Goal: Information Seeking & Learning: Learn about a topic

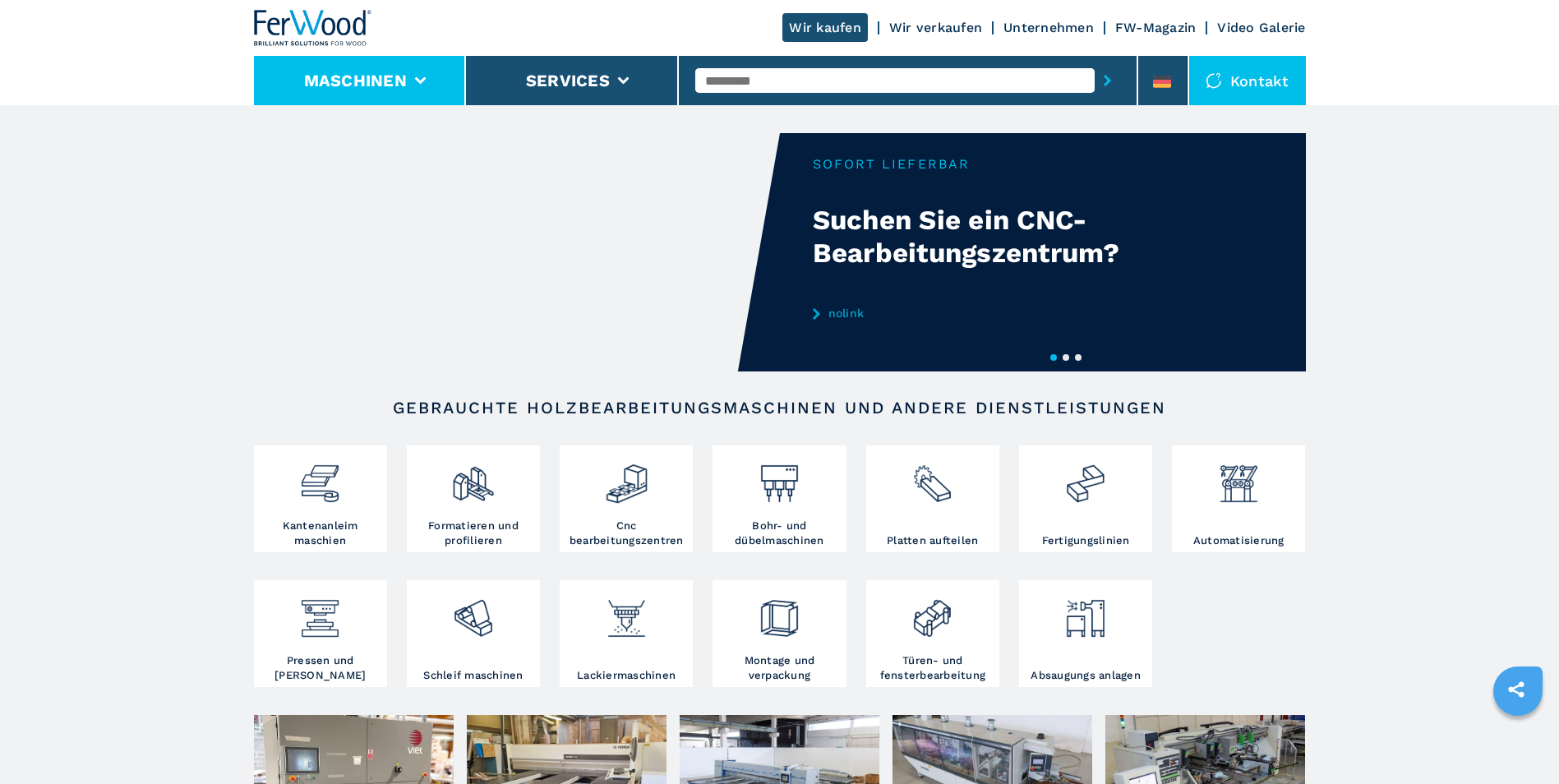
click at [396, 77] on button "Maschinen" at bounding box center [355, 80] width 103 height 20
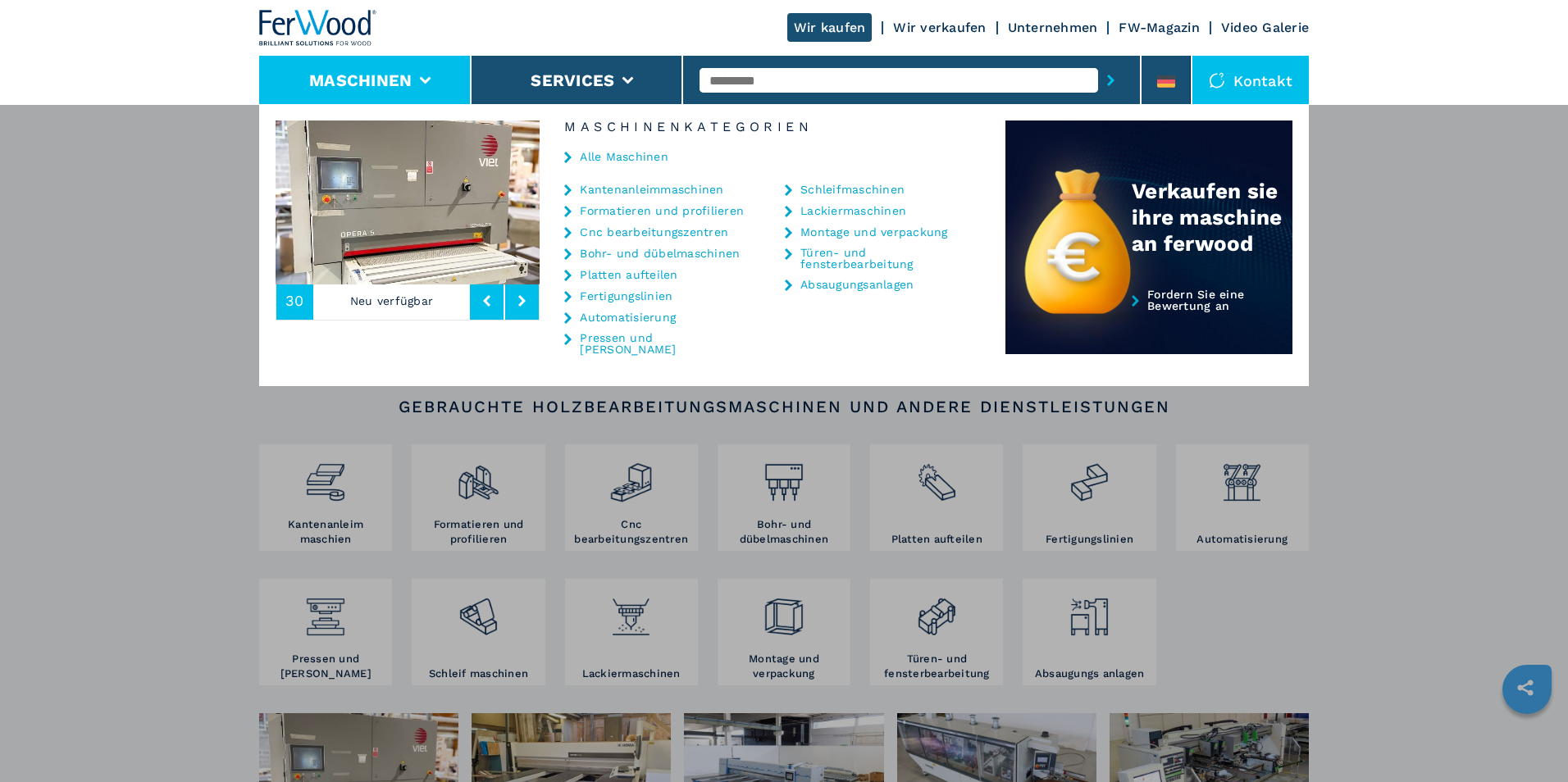
click at [638, 317] on link "Automatisierung" at bounding box center [628, 317] width 96 height 12
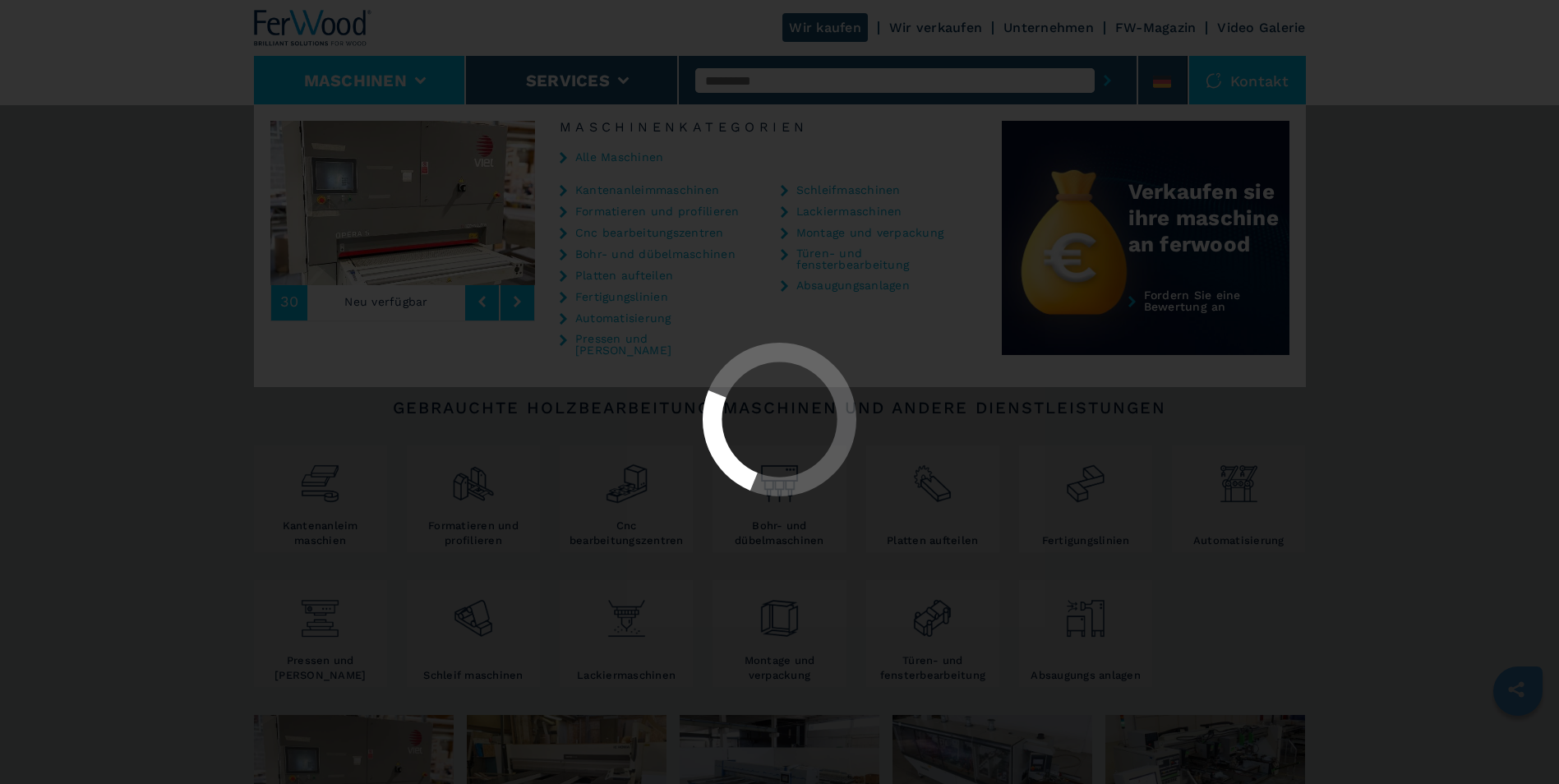
select select "**********"
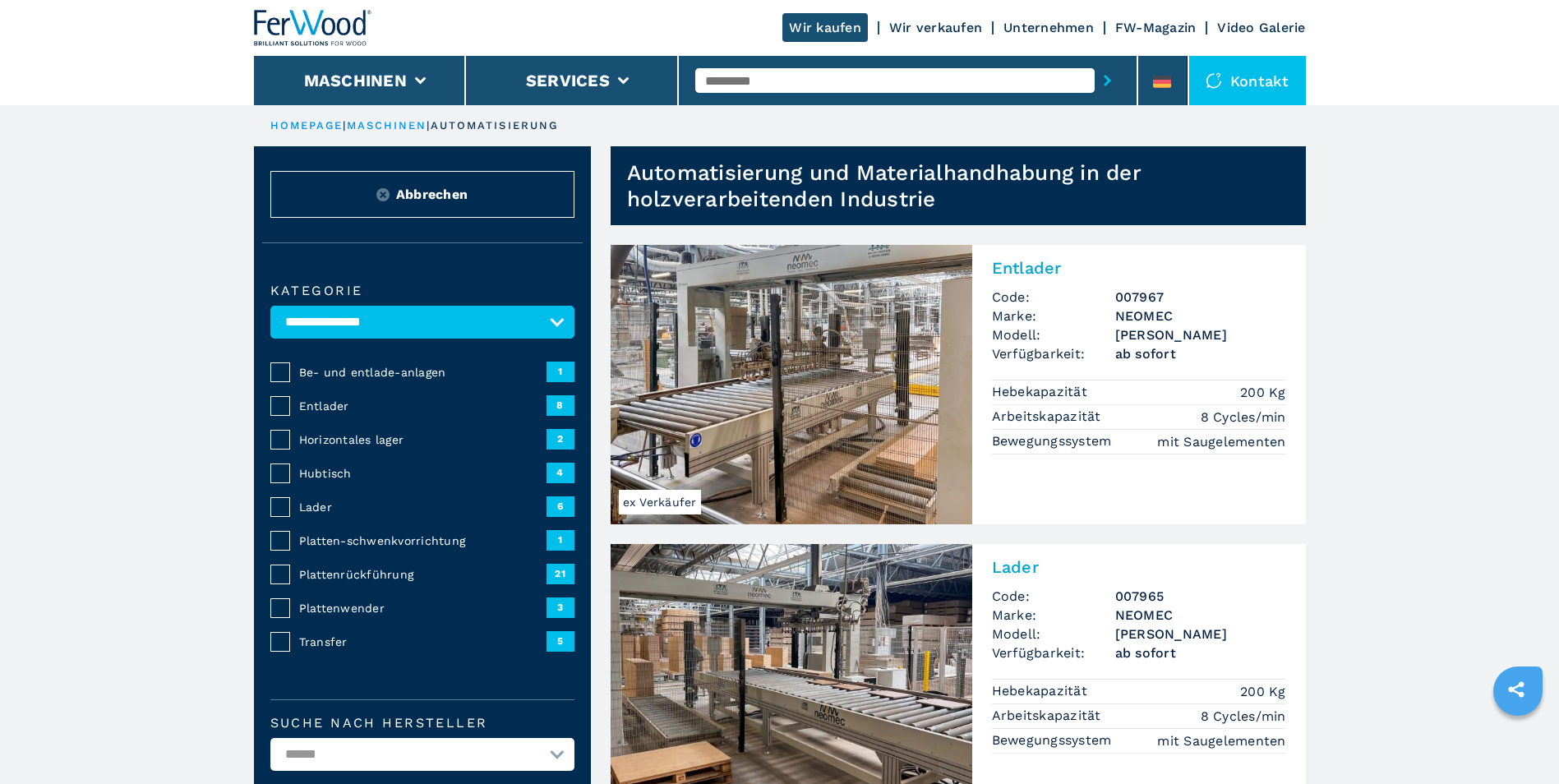
click at [300, 576] on span "Plattenrückführung" at bounding box center [423, 574] width 248 height 16
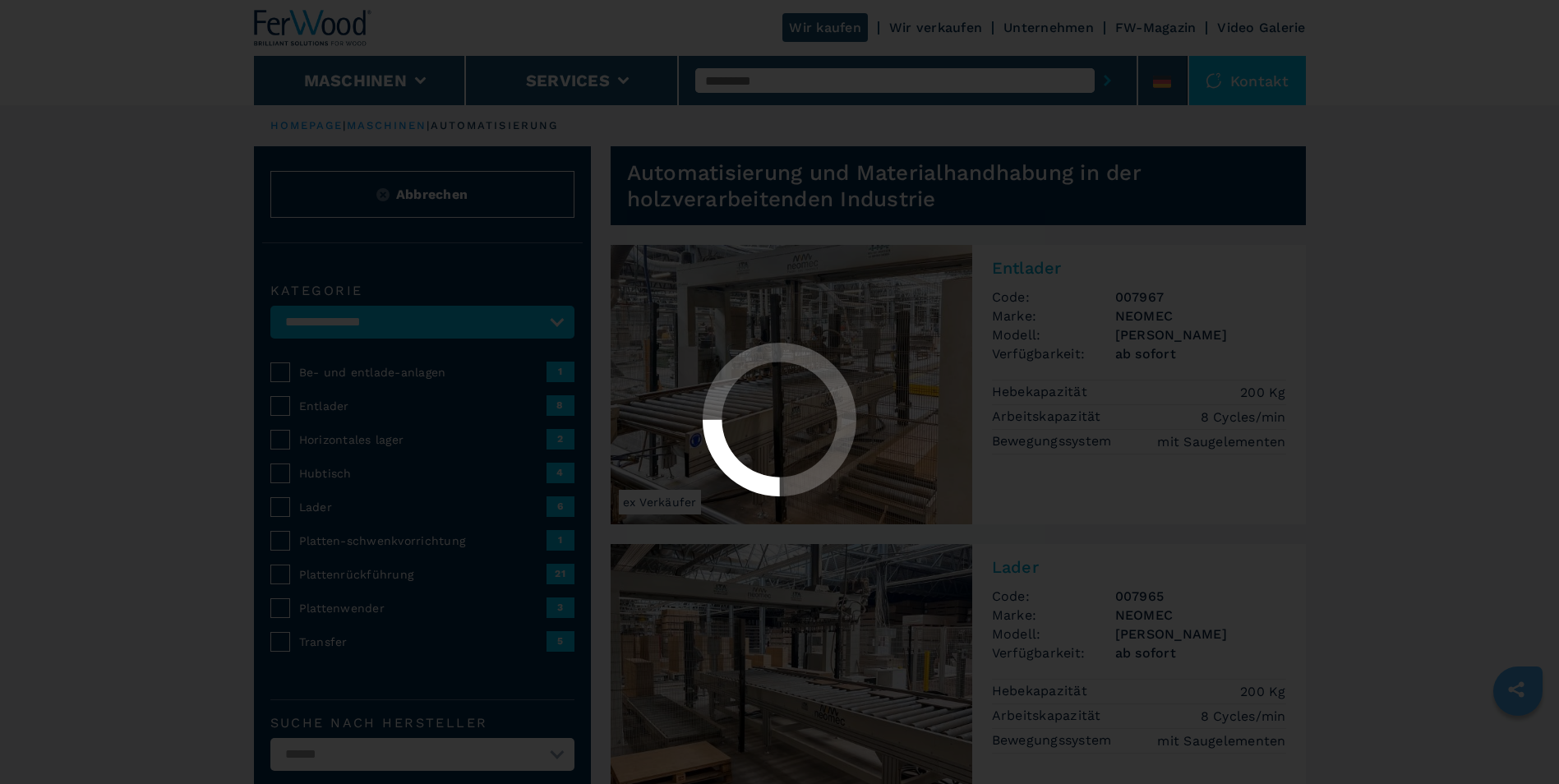
select select "**********"
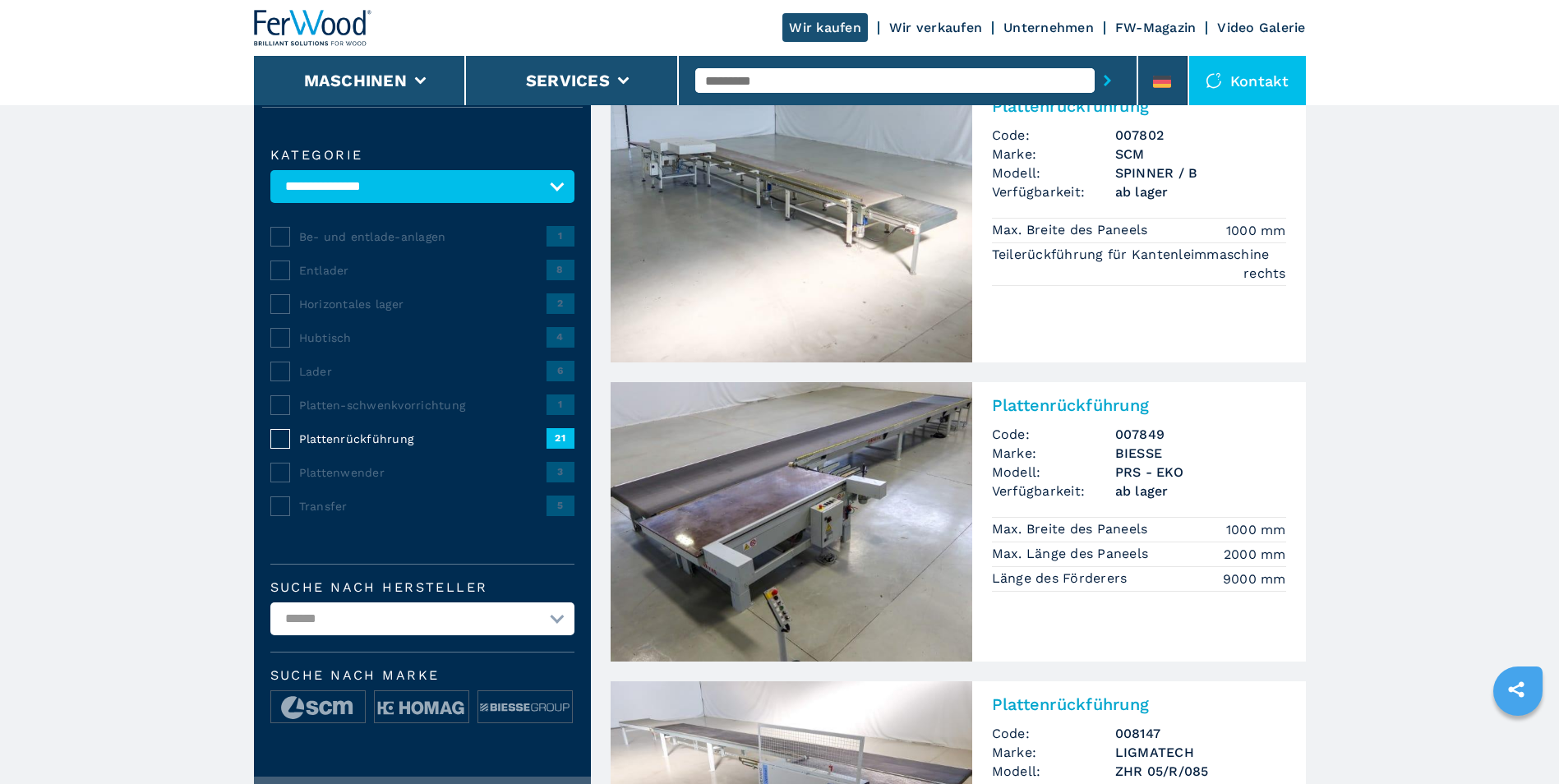
scroll to position [164, 0]
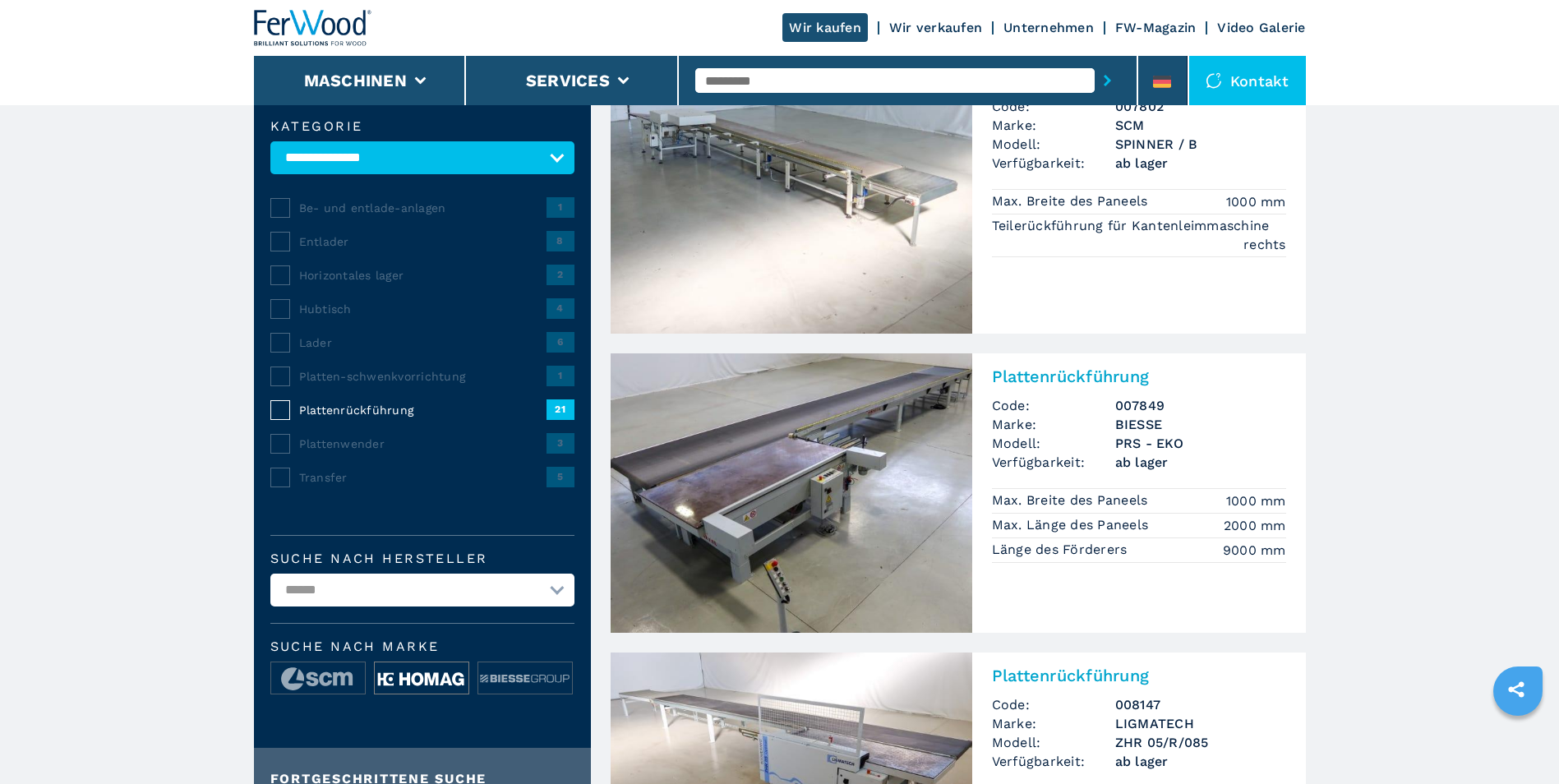
click at [411, 679] on img at bounding box center [422, 679] width 94 height 32
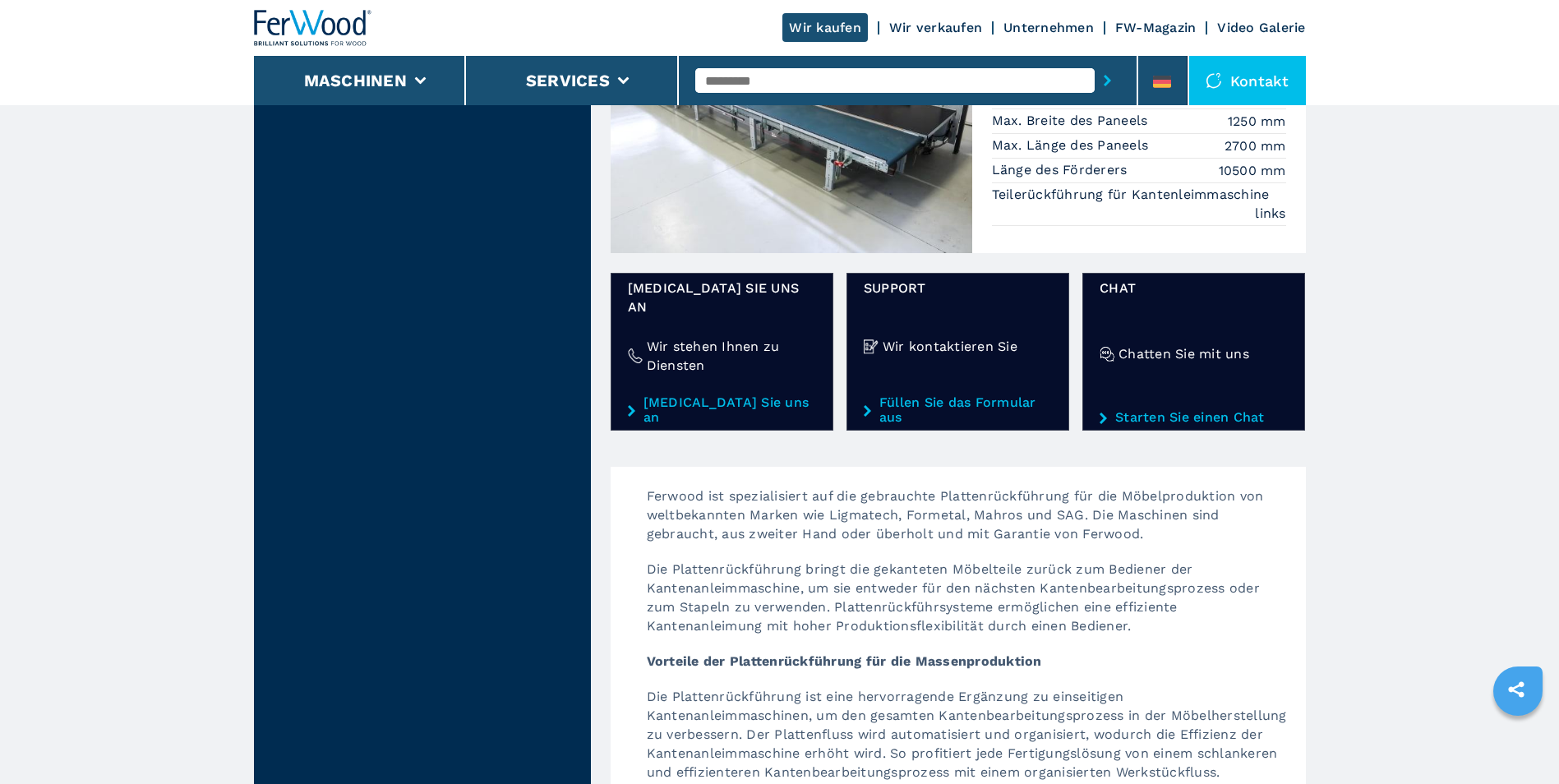
scroll to position [2137, 0]
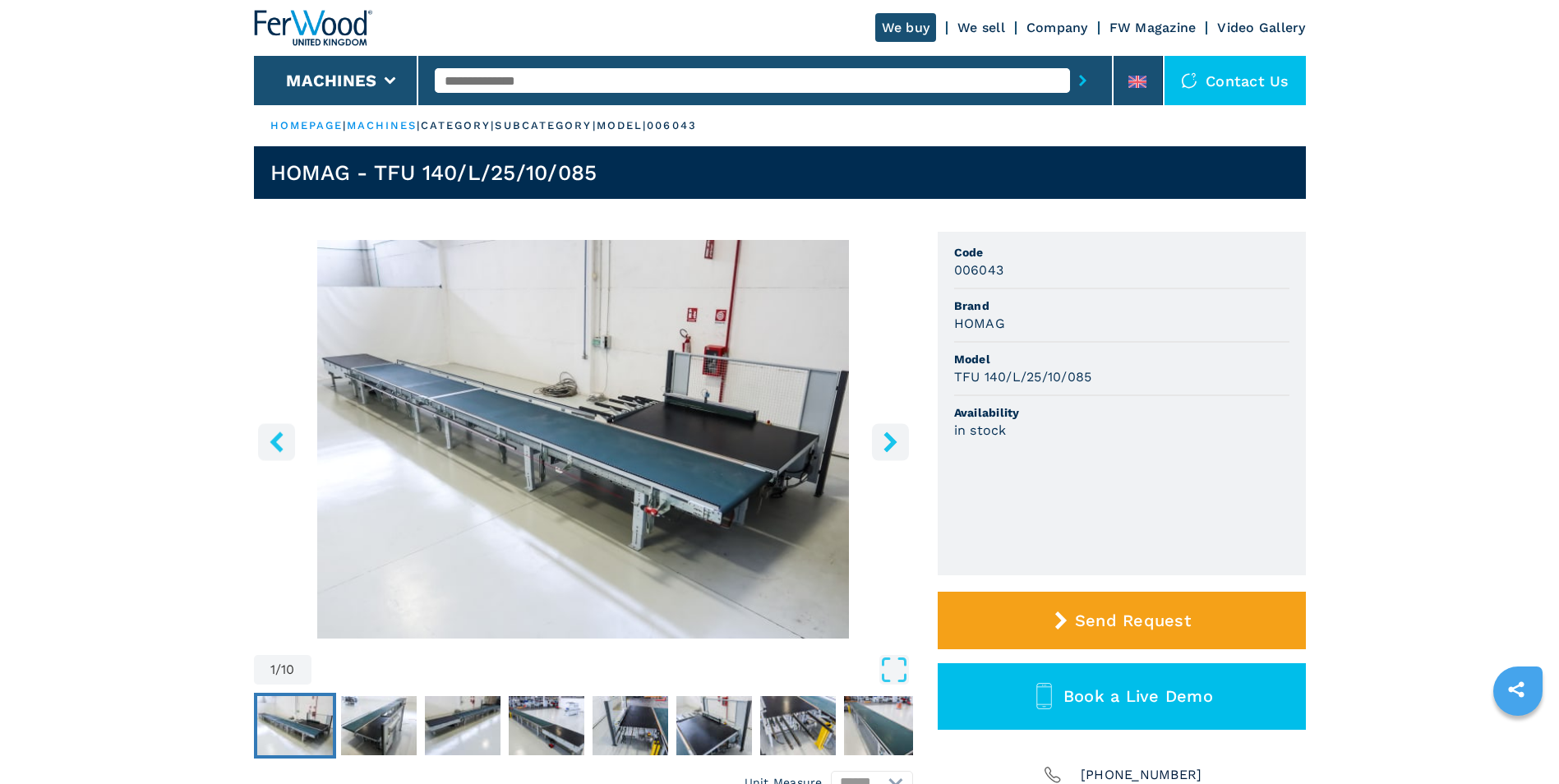
click at [273, 444] on icon "left-button" at bounding box center [277, 442] width 21 height 21
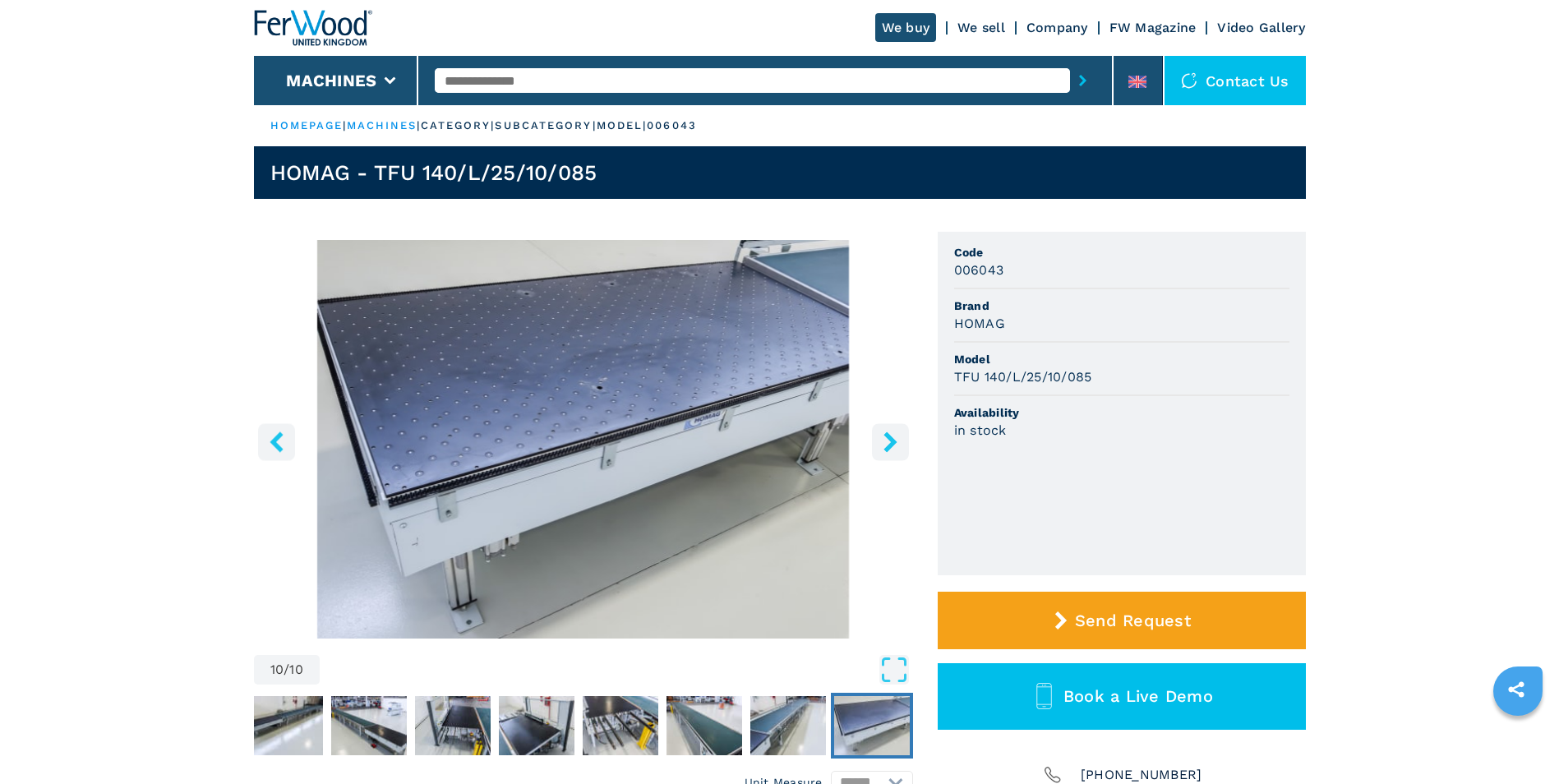
click at [276, 437] on icon "left-button" at bounding box center [276, 442] width 14 height 21
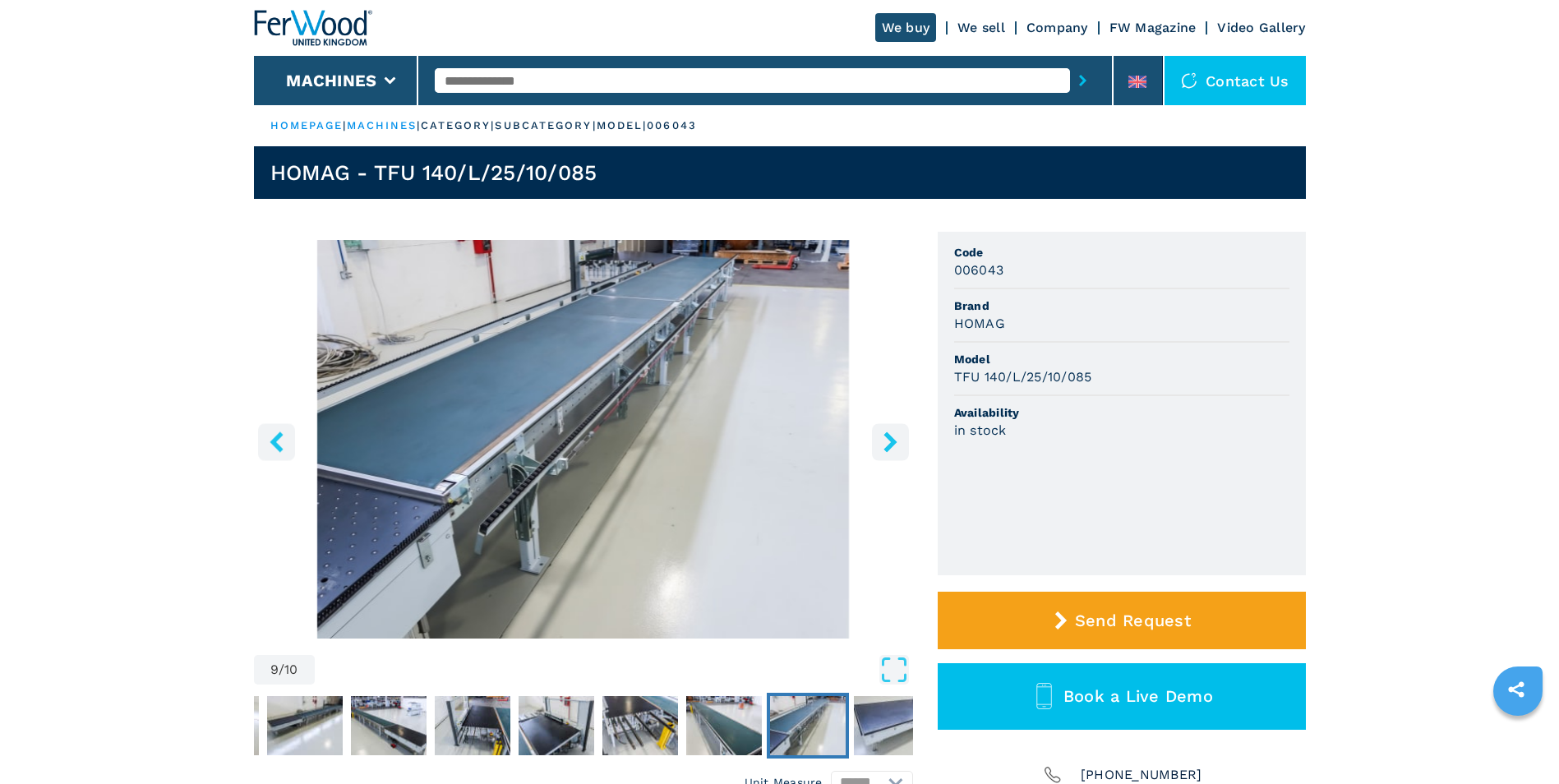
click at [277, 439] on icon "left-button" at bounding box center [276, 442] width 14 height 21
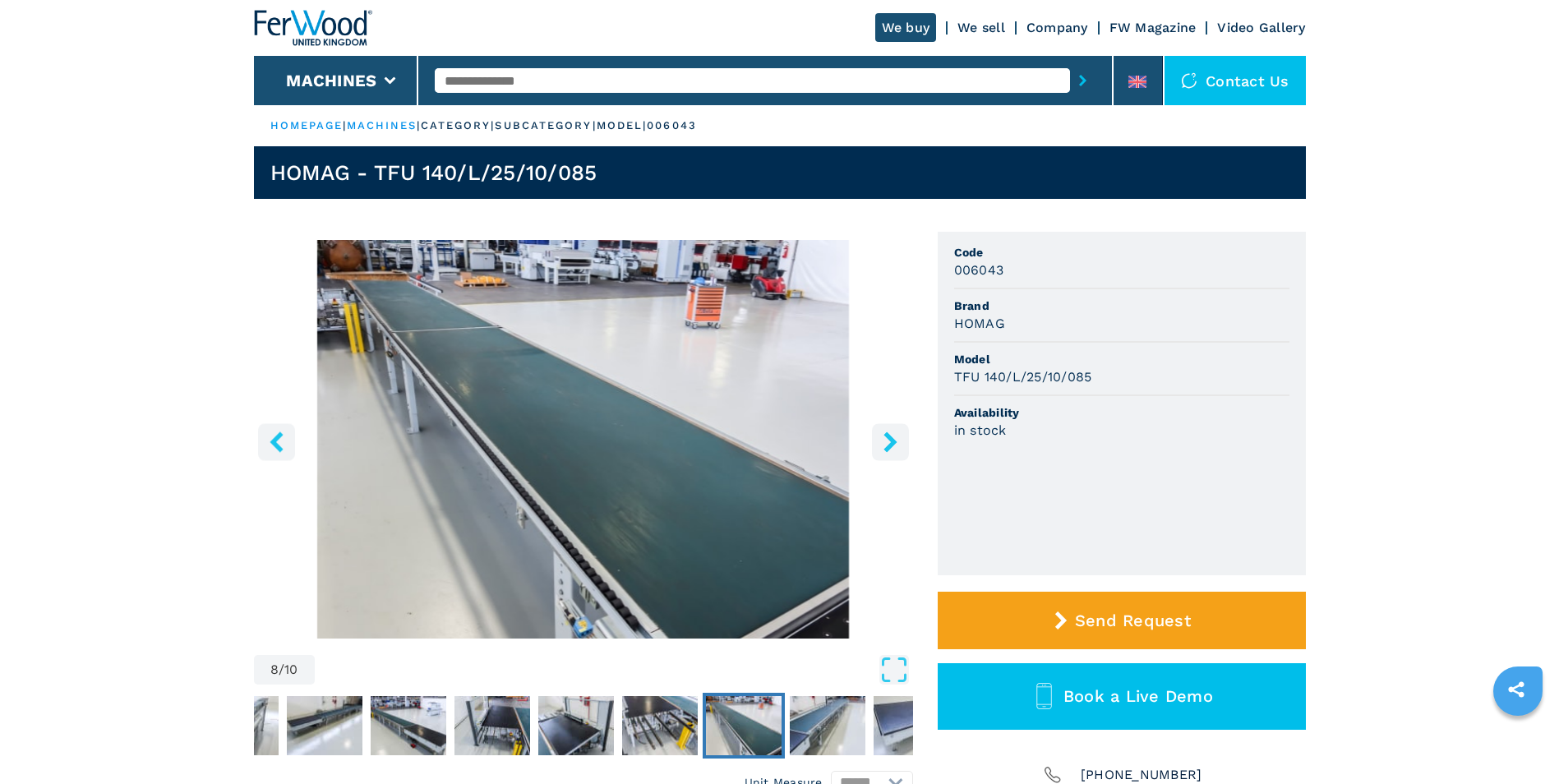
click at [284, 436] on icon "left-button" at bounding box center [277, 442] width 21 height 21
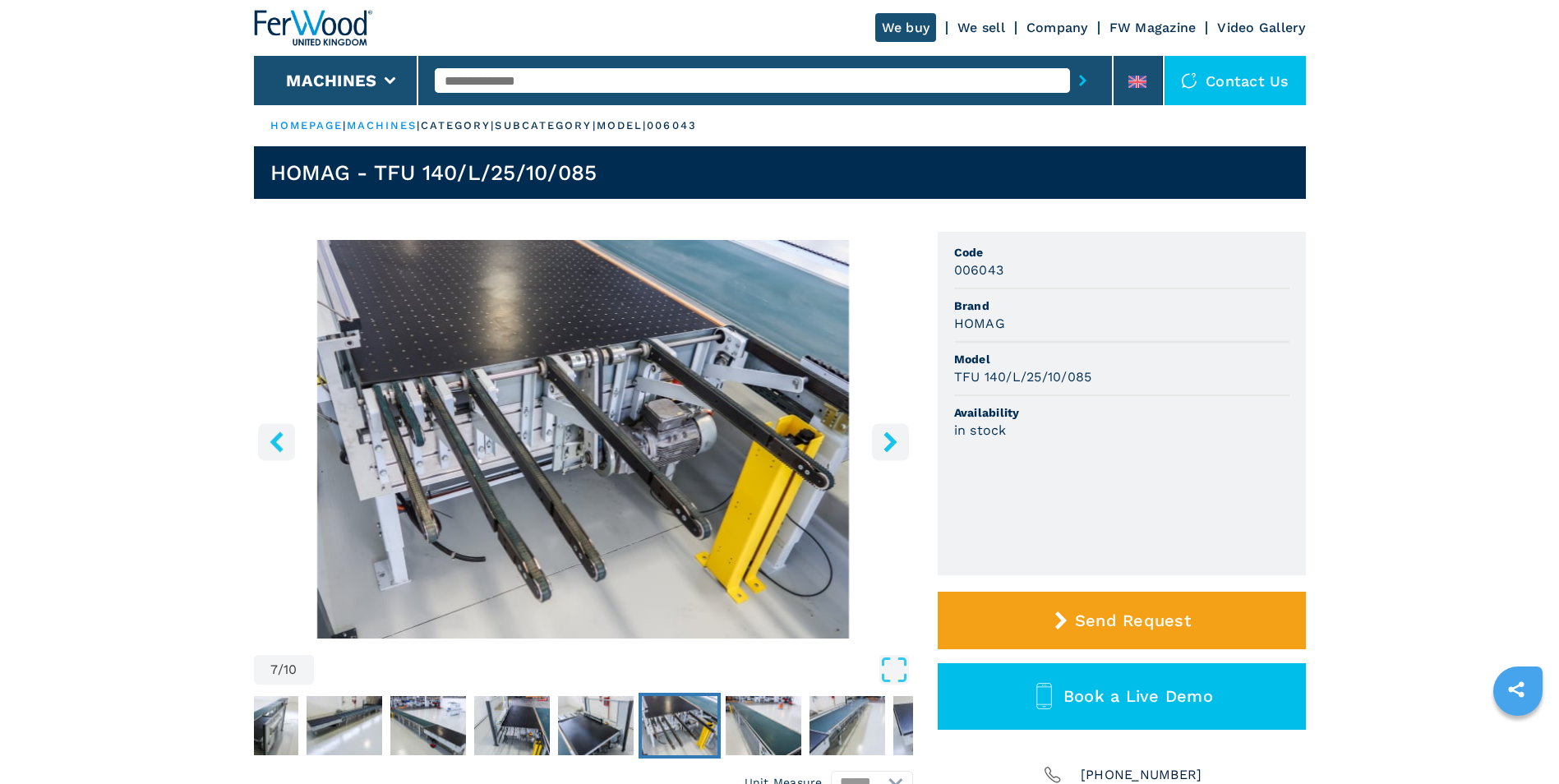
click at [281, 438] on icon "left-button" at bounding box center [277, 442] width 21 height 21
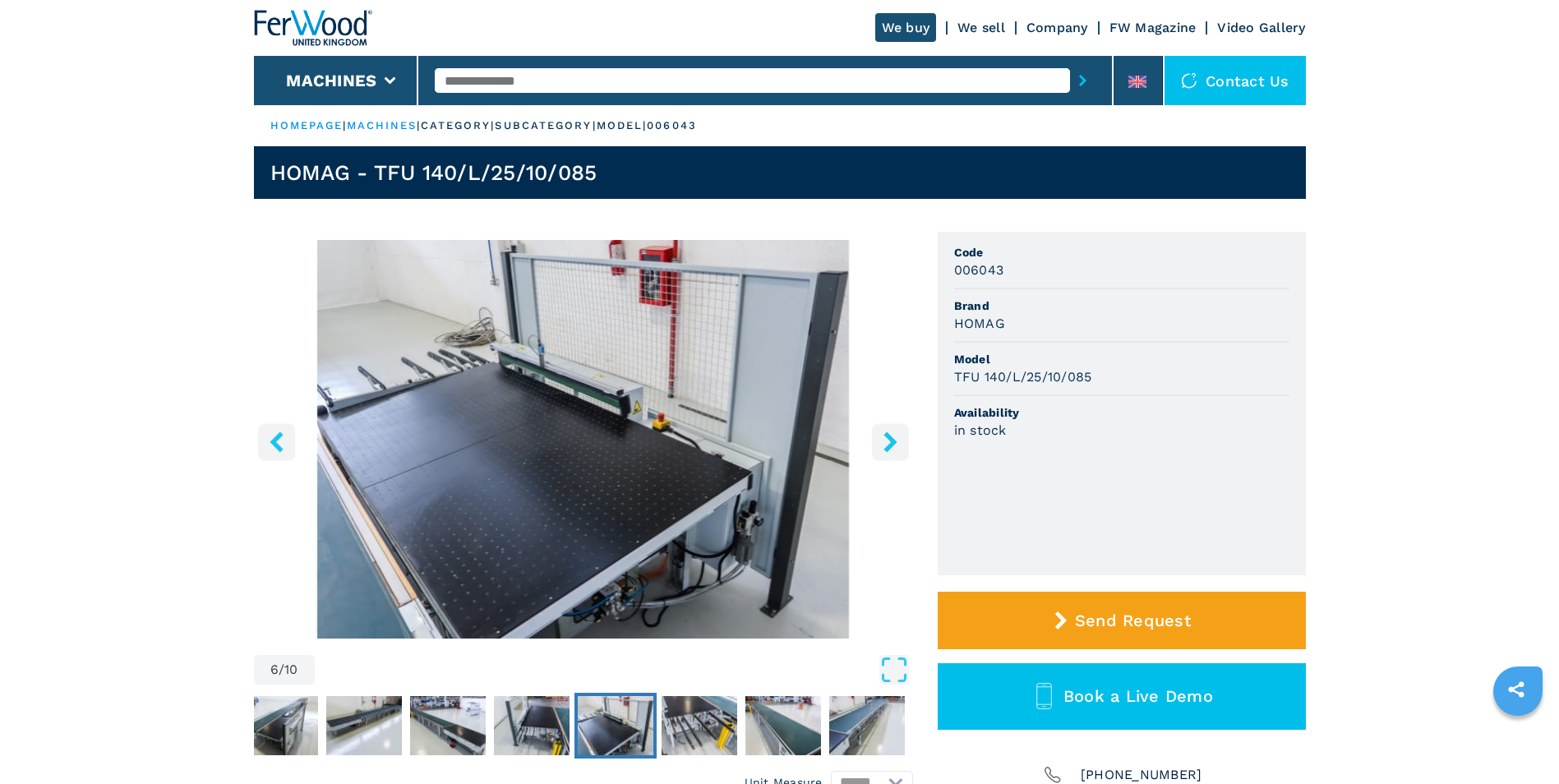
click at [277, 442] on icon "left-button" at bounding box center [277, 442] width 21 height 21
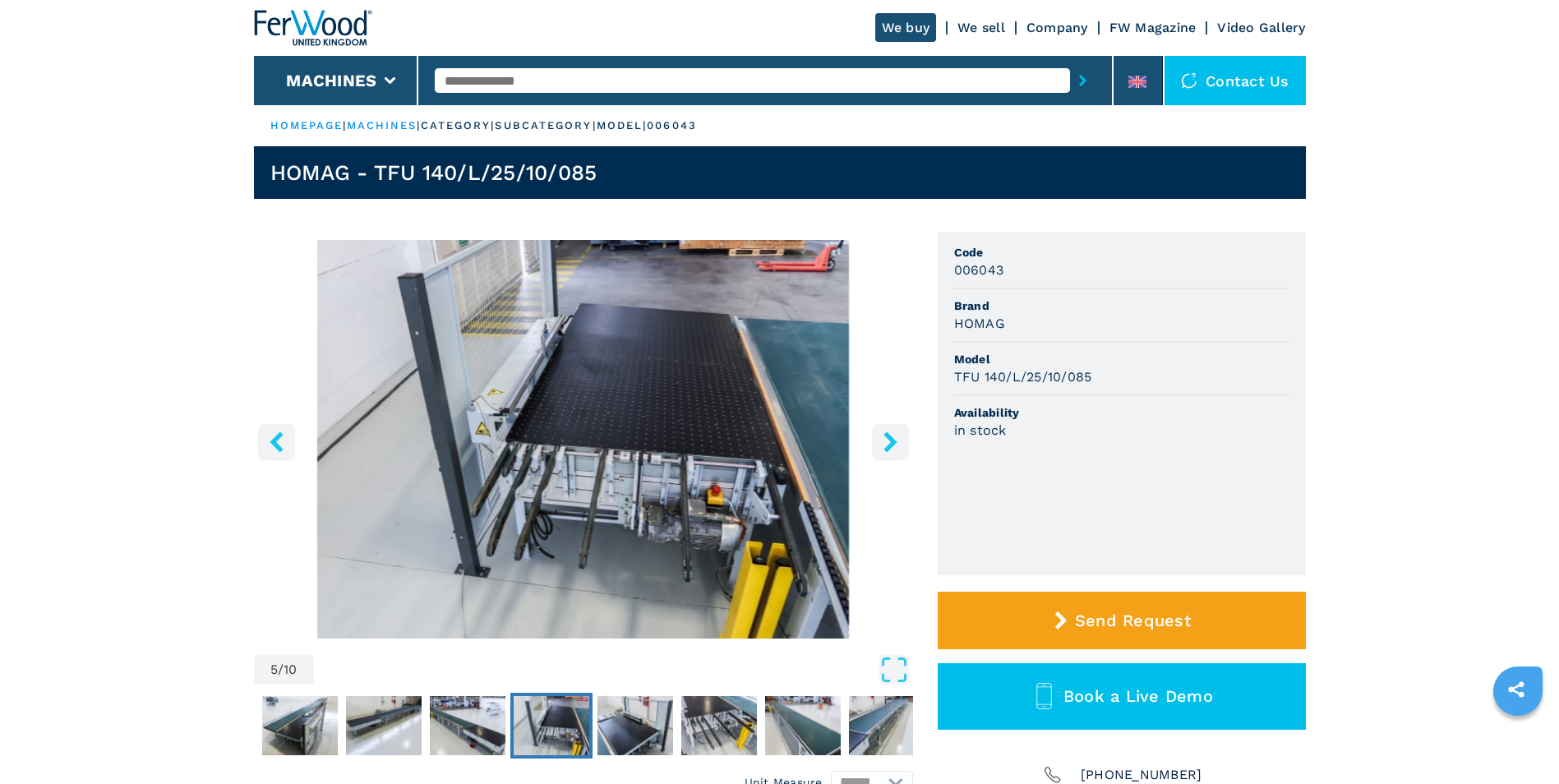
click at [284, 442] on icon "left-button" at bounding box center [277, 442] width 21 height 21
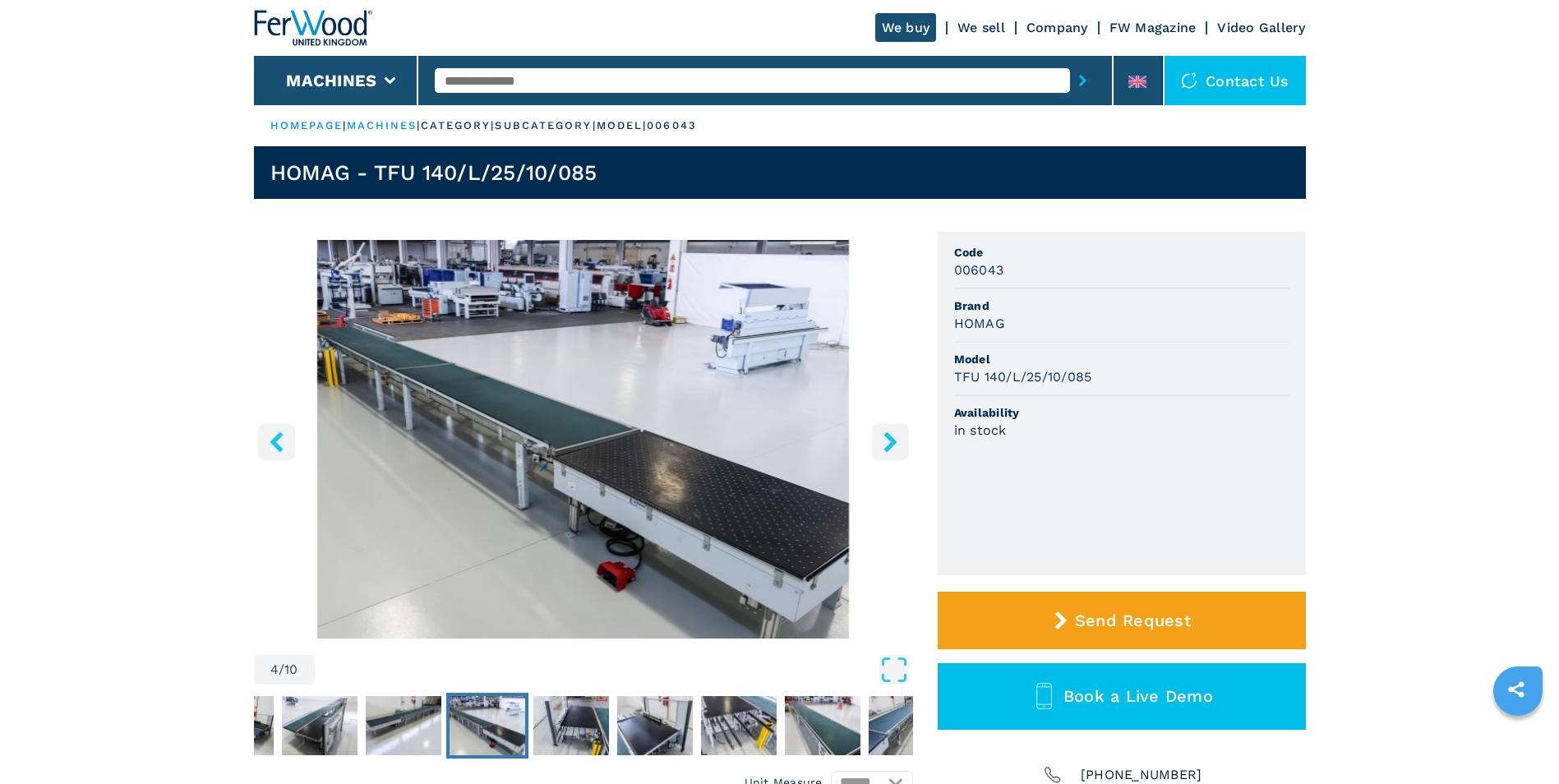
click at [278, 440] on icon "left-button" at bounding box center [277, 442] width 21 height 21
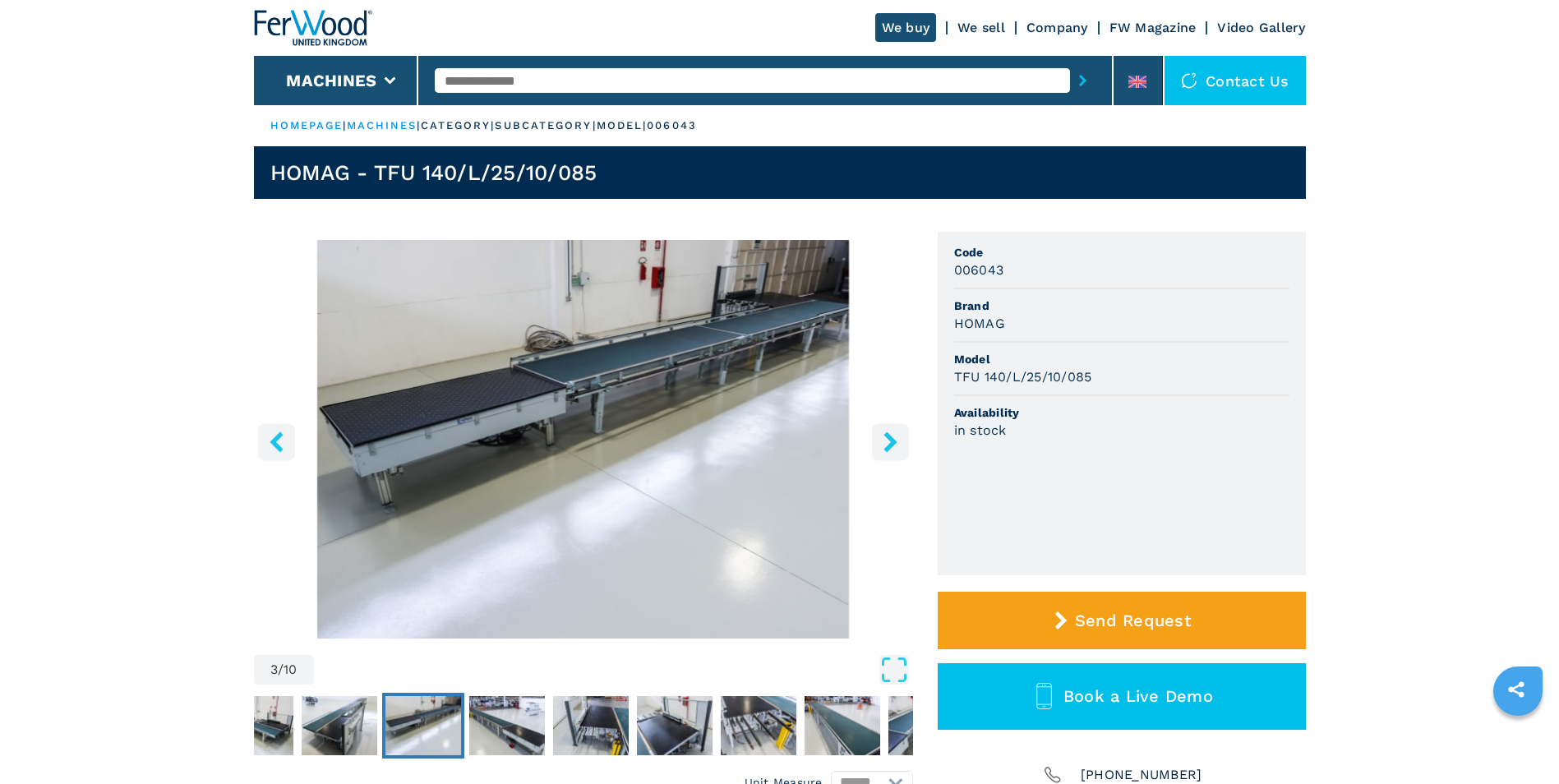
click at [278, 441] on icon "left-button" at bounding box center [277, 442] width 21 height 21
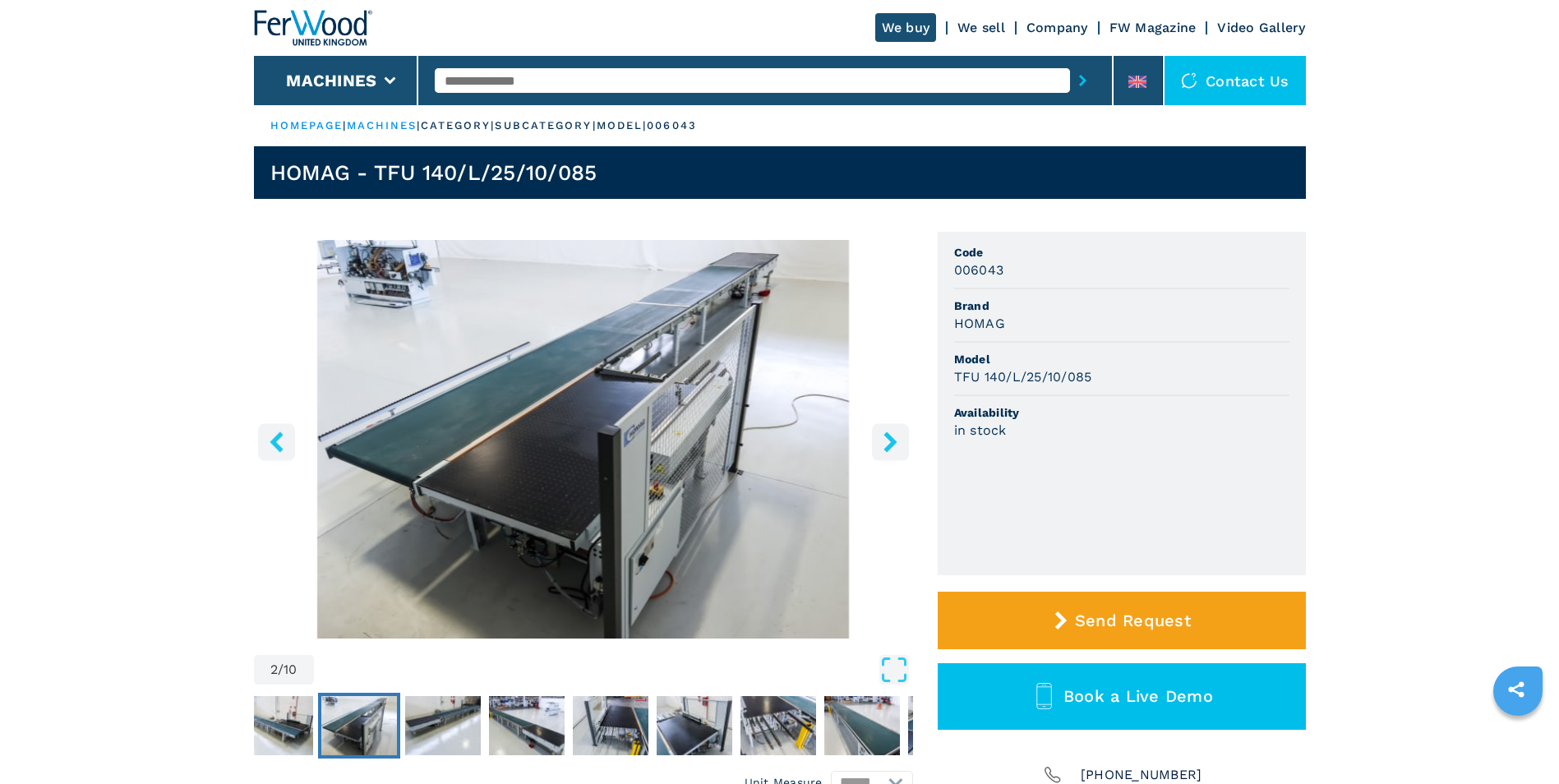
click at [276, 442] on icon "left-button" at bounding box center [276, 442] width 14 height 21
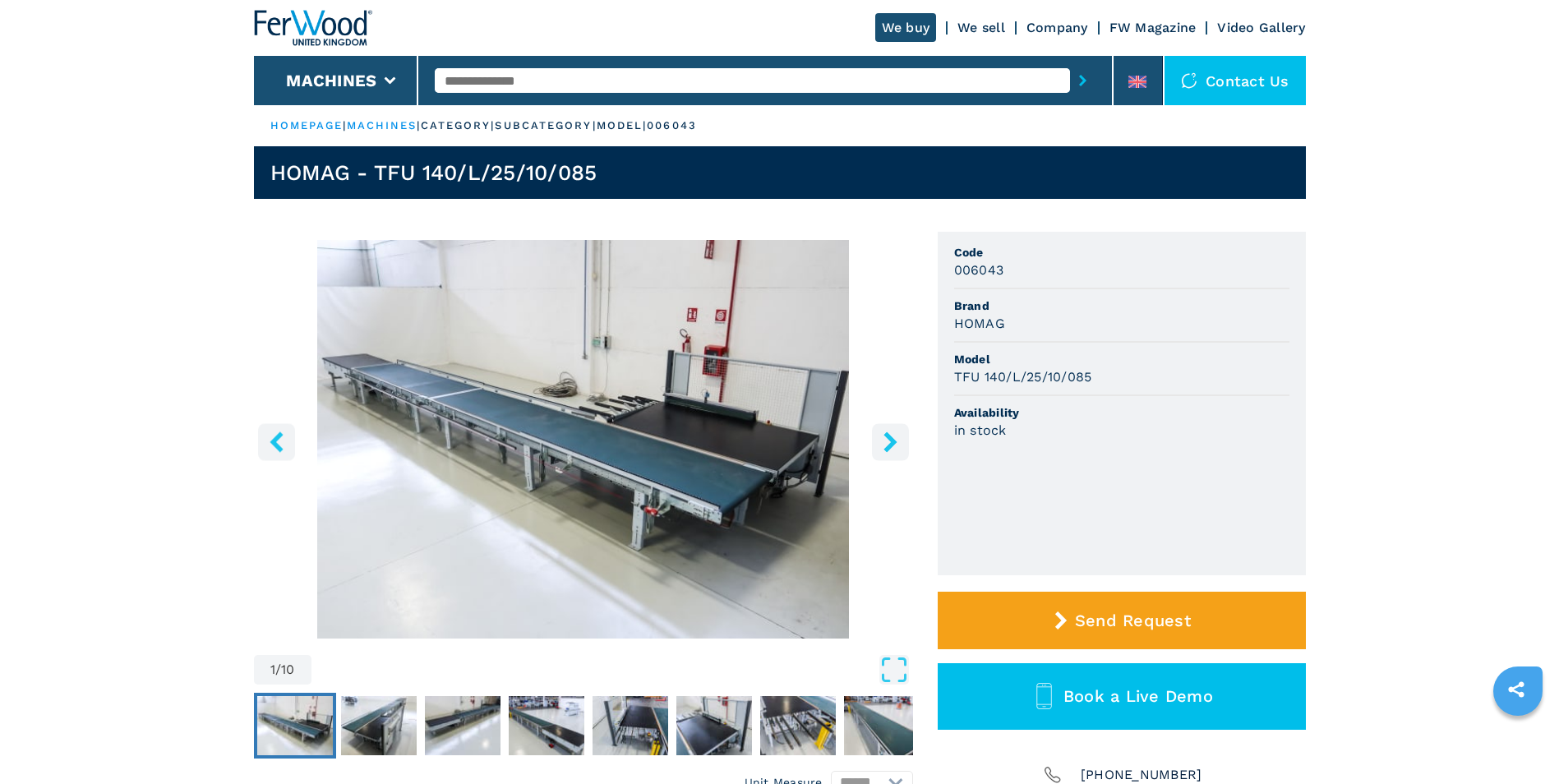
click at [278, 440] on icon "left-button" at bounding box center [277, 442] width 21 height 21
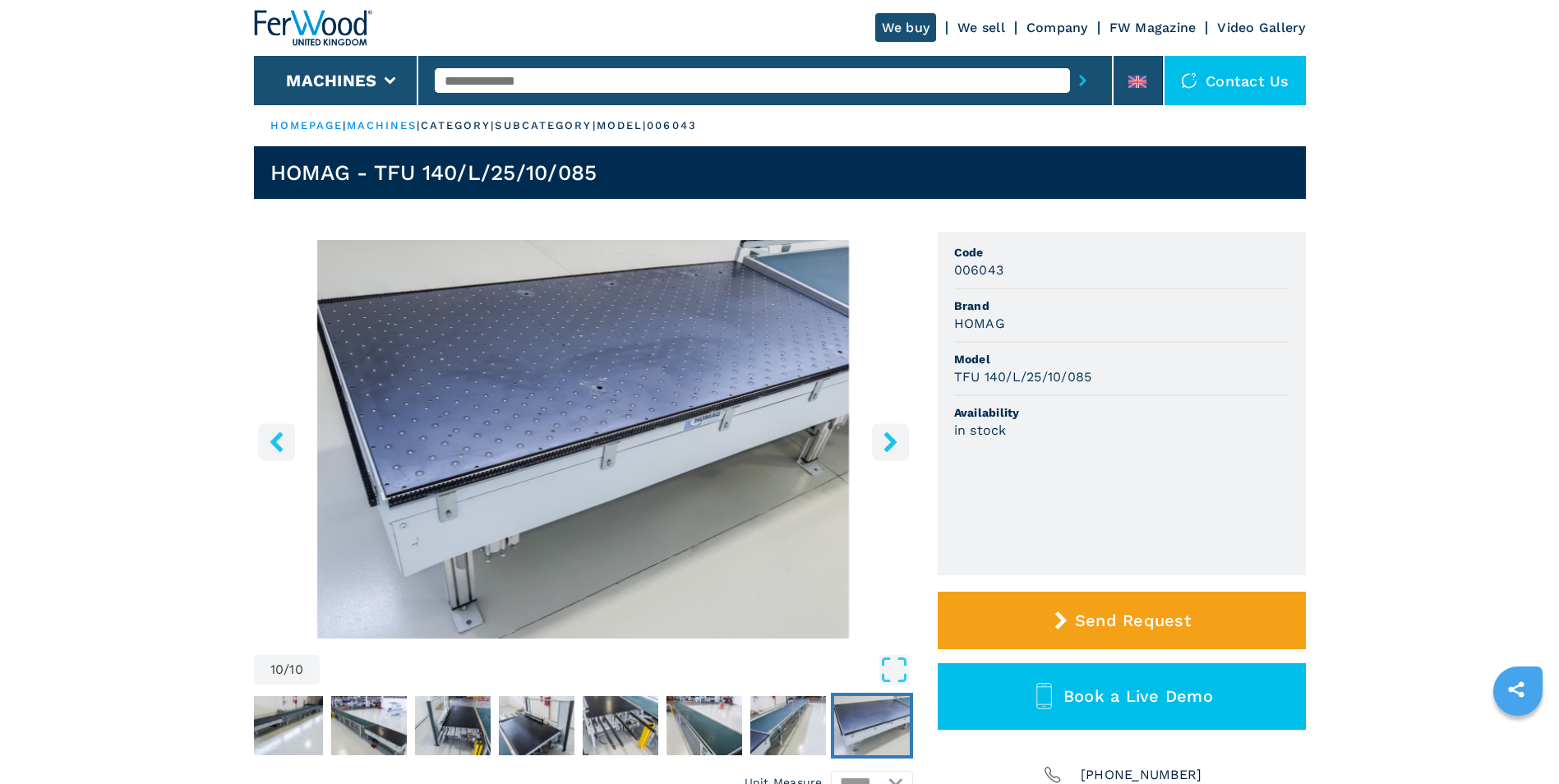
click at [277, 440] on icon "left-button" at bounding box center [276, 442] width 14 height 21
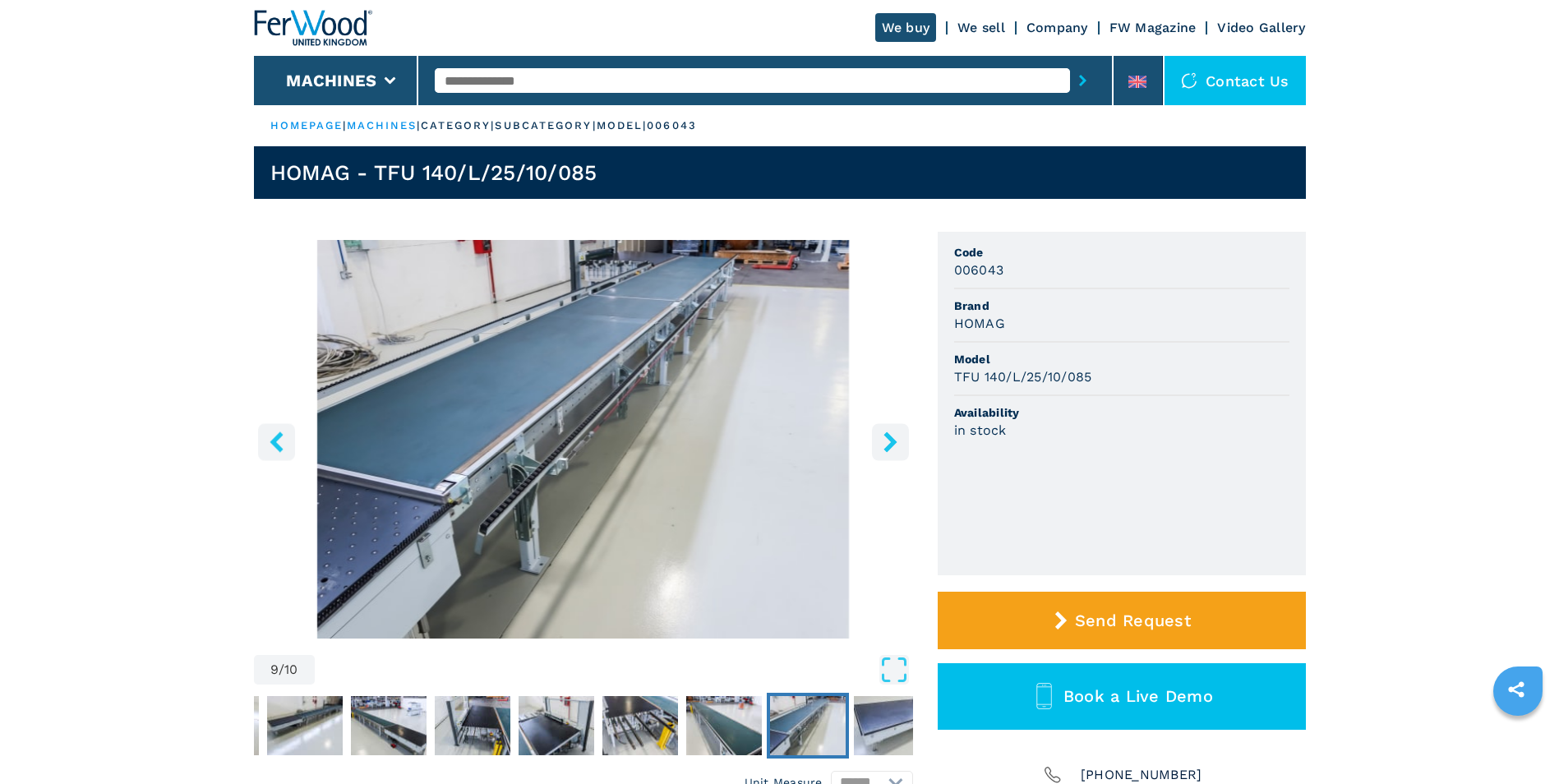
click at [278, 442] on icon "left-button" at bounding box center [277, 442] width 21 height 21
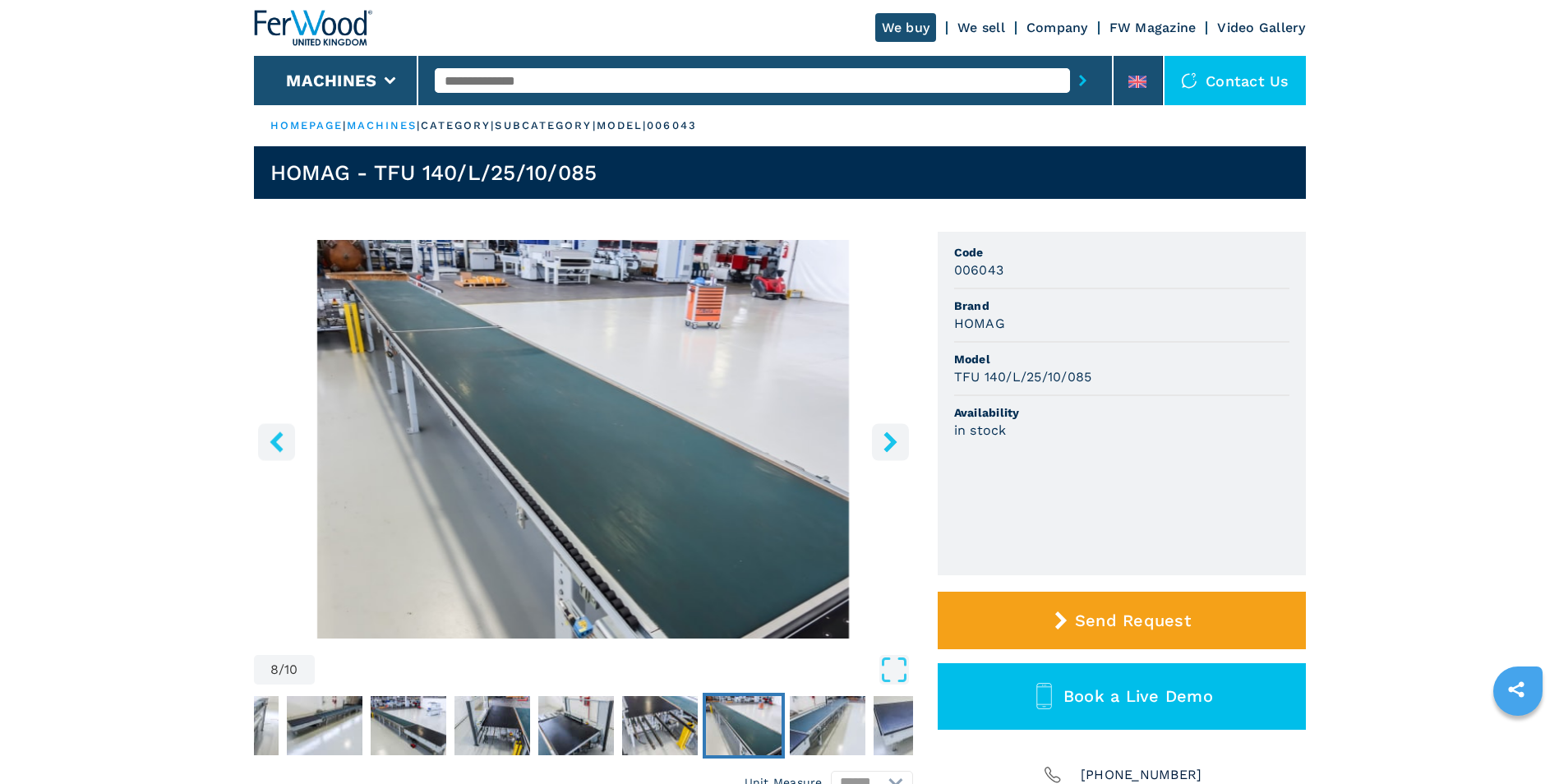
click at [280, 436] on icon "left-button" at bounding box center [276, 442] width 14 height 21
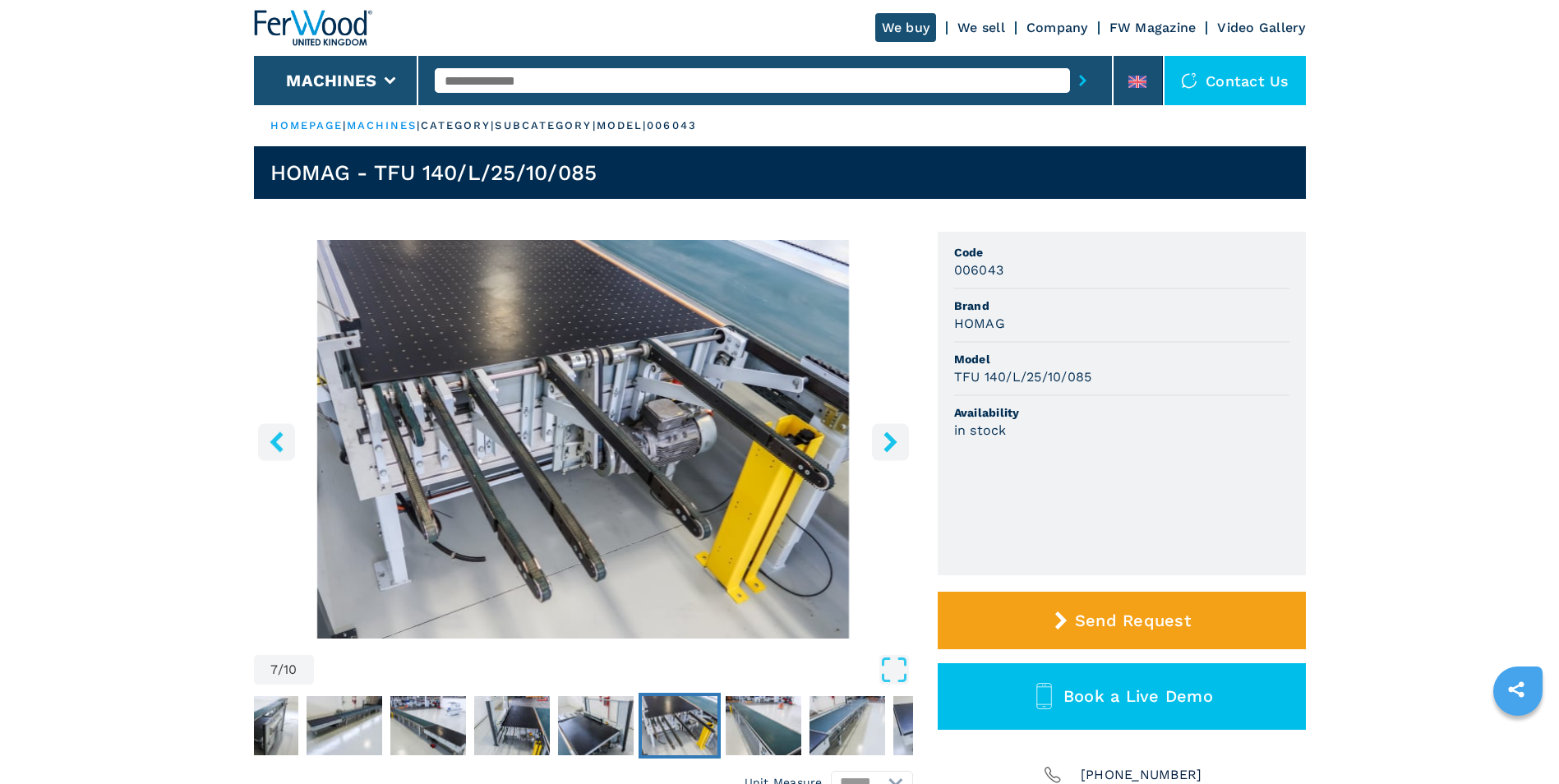
click at [280, 436] on icon "left-button" at bounding box center [276, 442] width 14 height 21
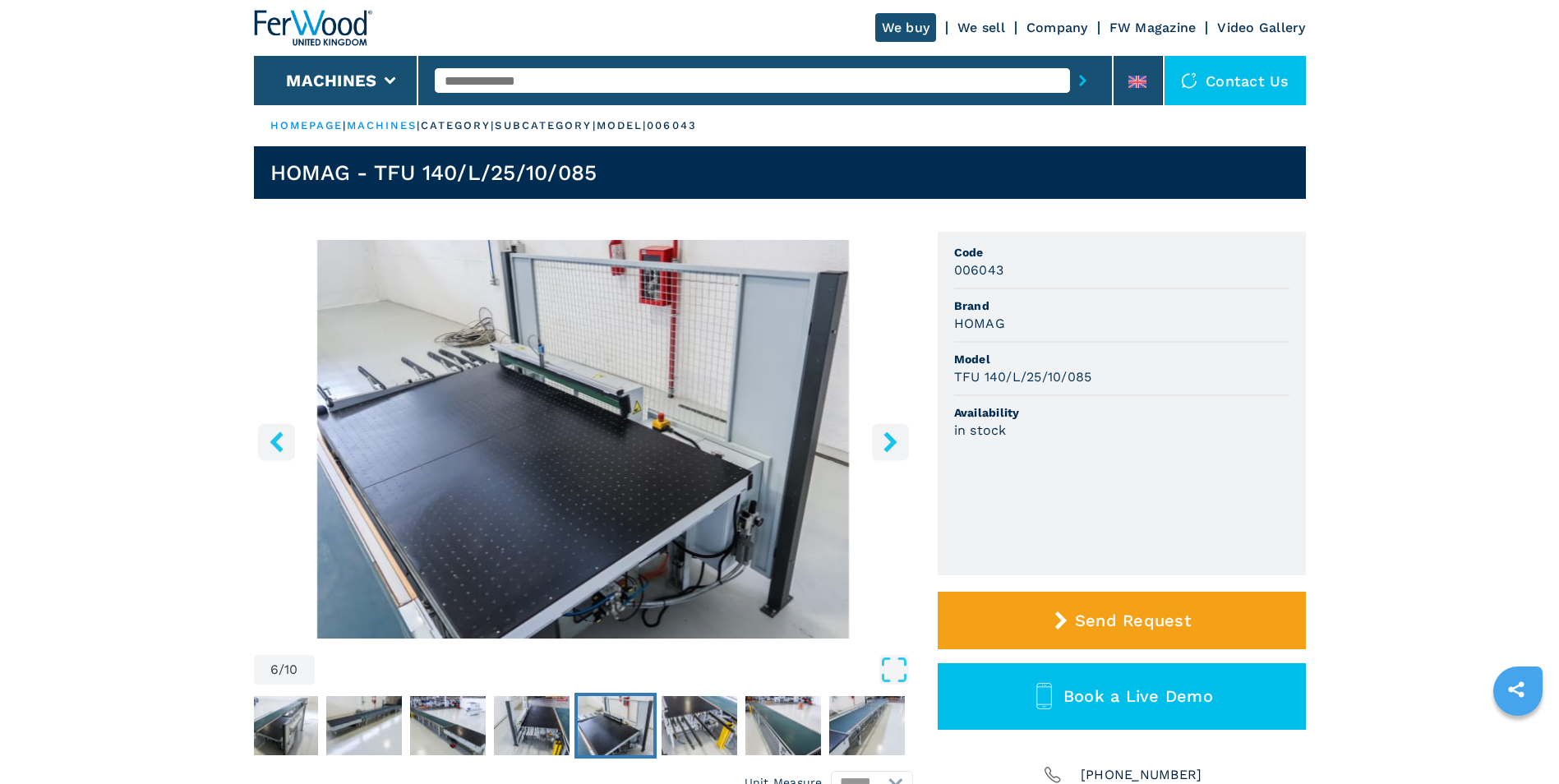
click at [273, 446] on icon "left-button" at bounding box center [277, 442] width 21 height 21
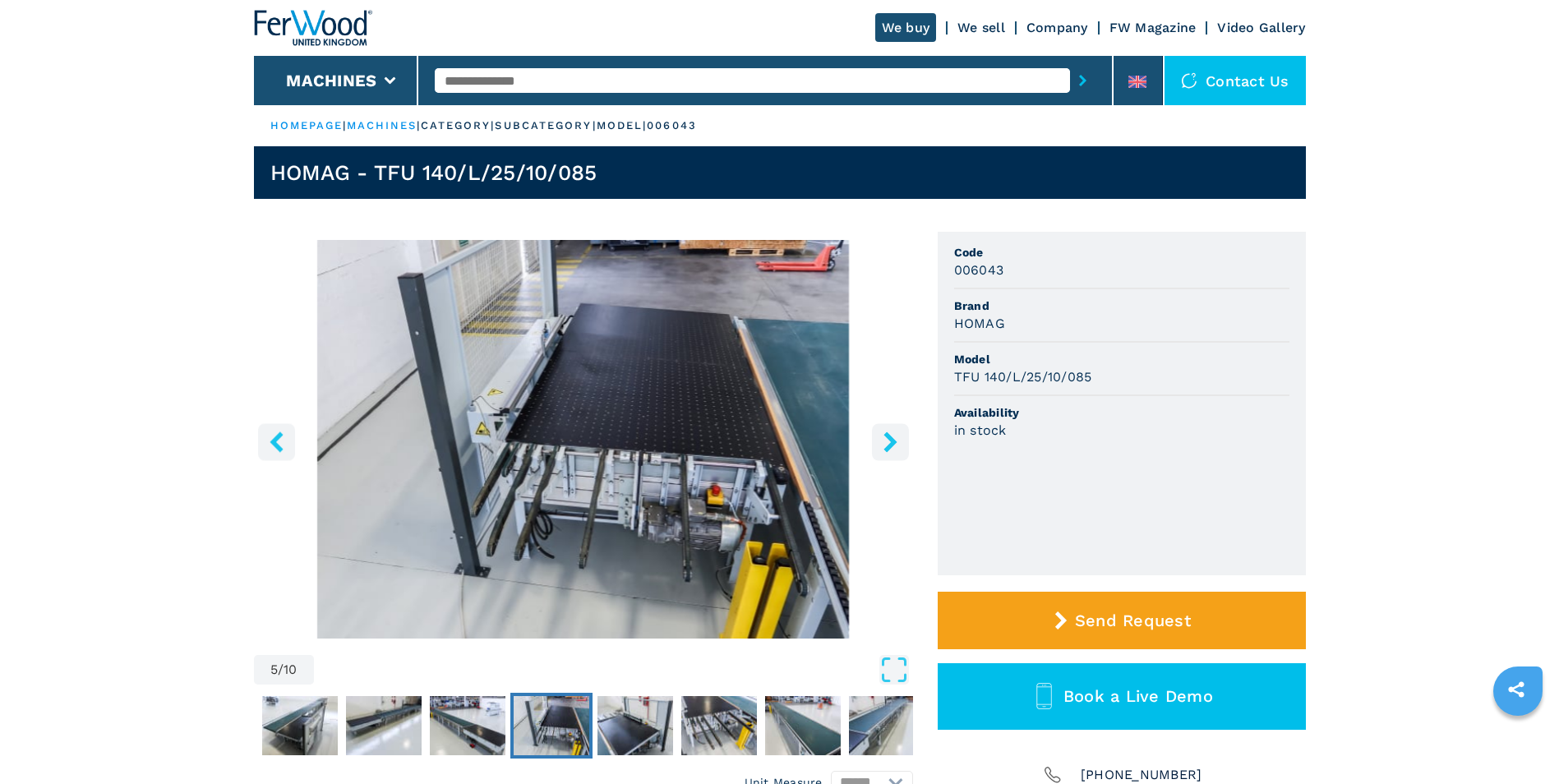
click at [275, 444] on icon "left-button" at bounding box center [276, 442] width 14 height 21
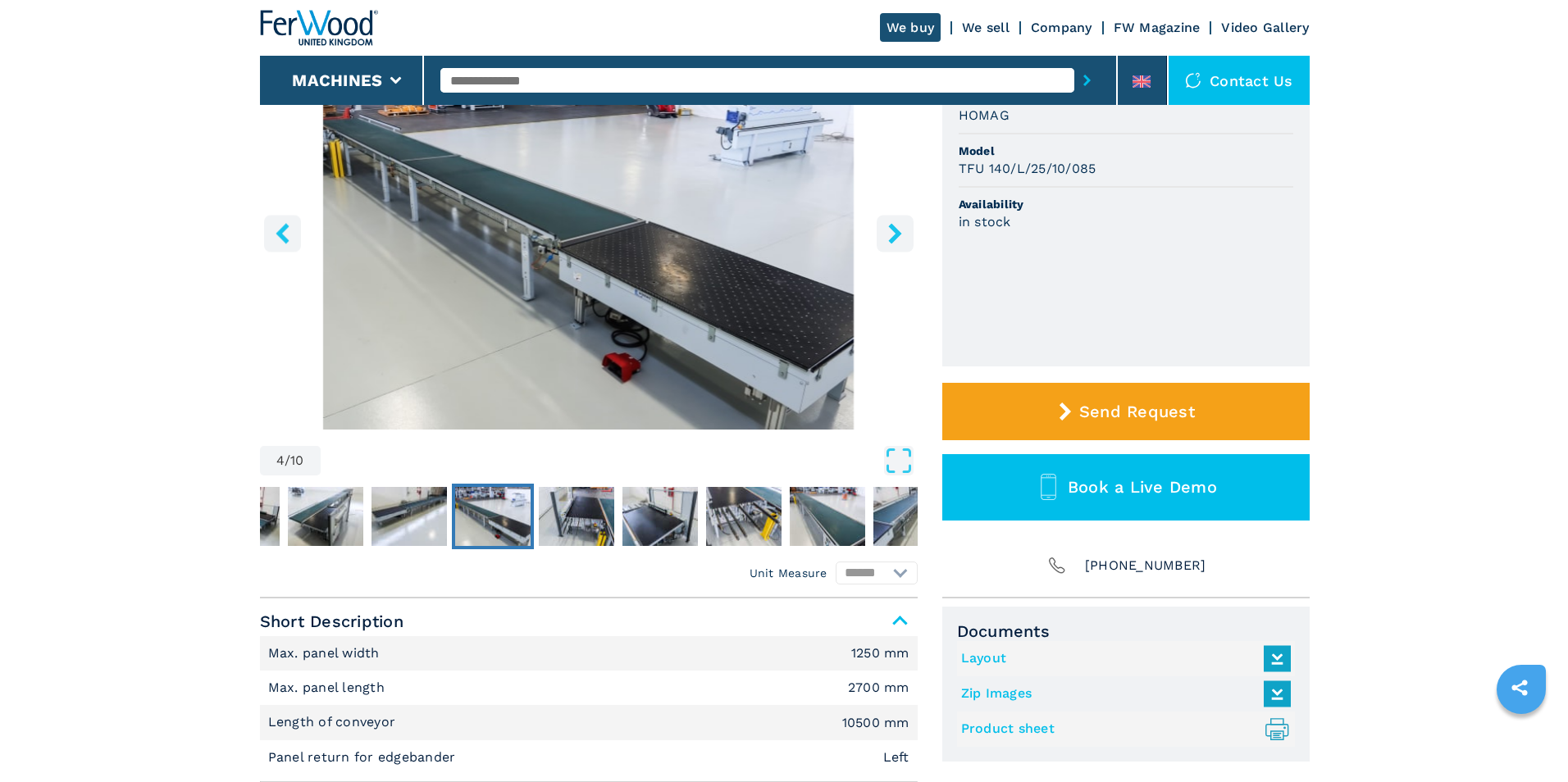
scroll to position [246, 0]
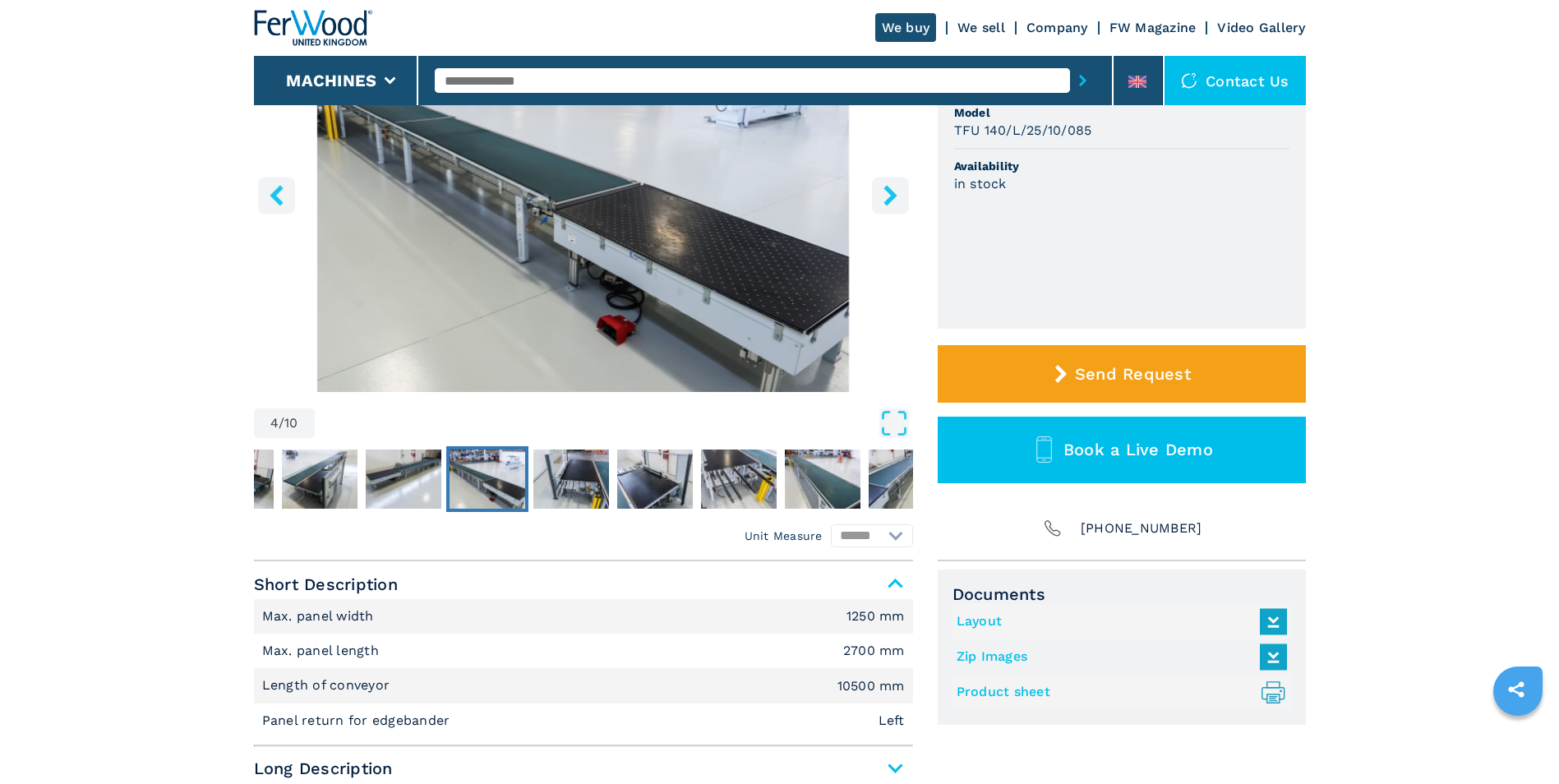
click at [995, 623] on link "Layout" at bounding box center [1118, 622] width 323 height 27
click at [1145, 79] on icon at bounding box center [1137, 82] width 18 height 13
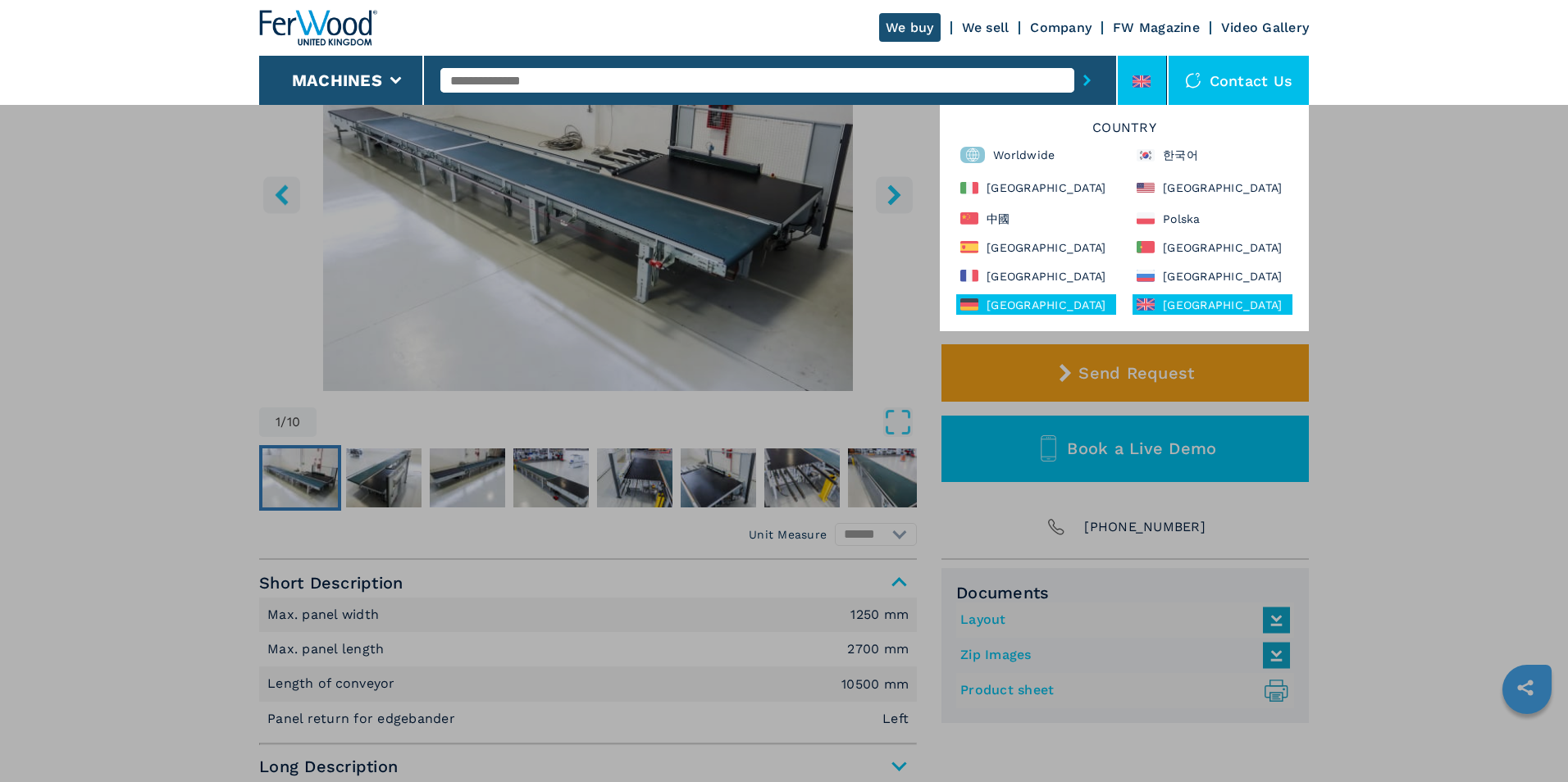
click at [999, 307] on div "[GEOGRAPHIC_DATA]" at bounding box center [1036, 304] width 160 height 21
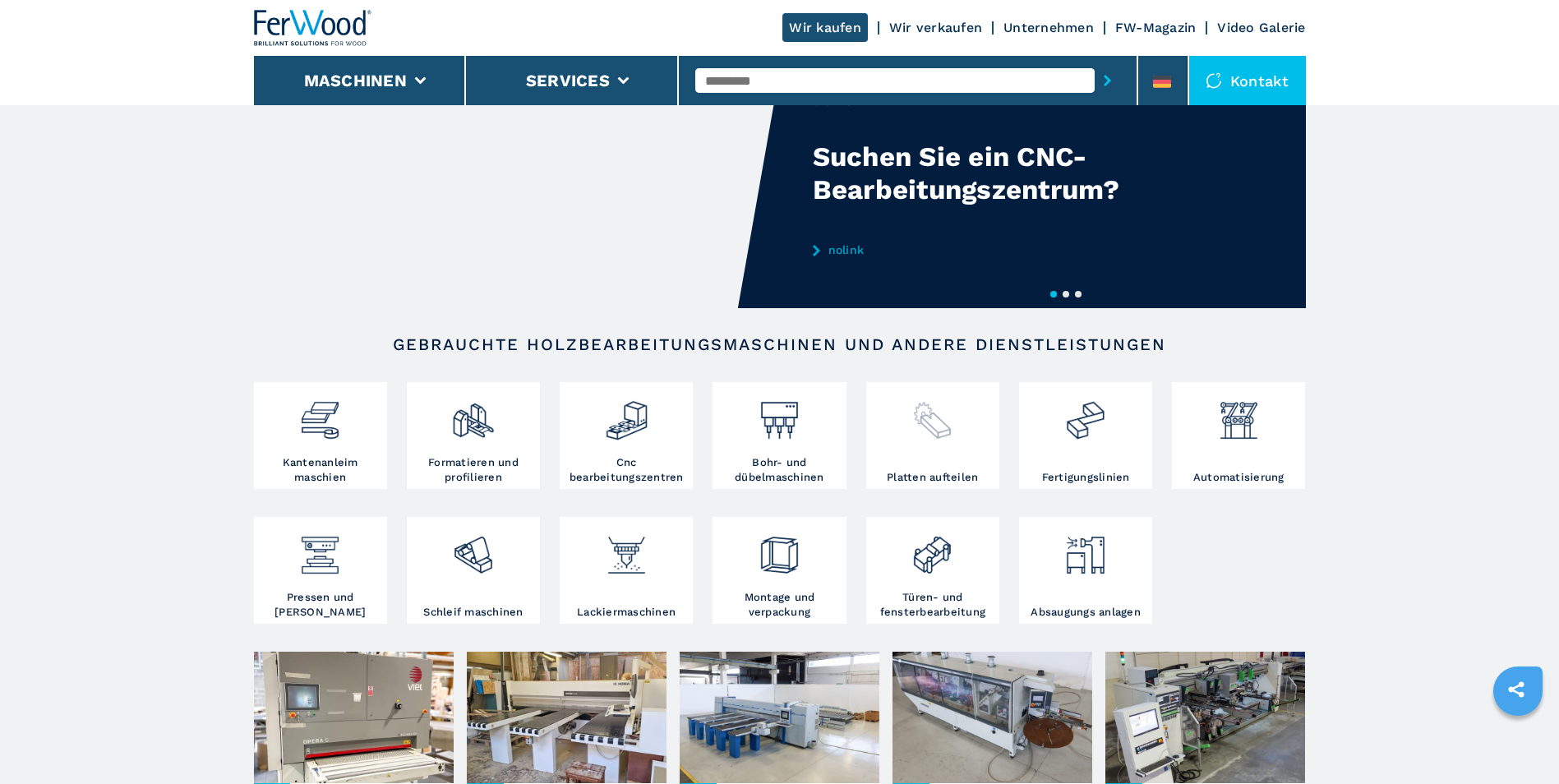
scroll to position [82, 0]
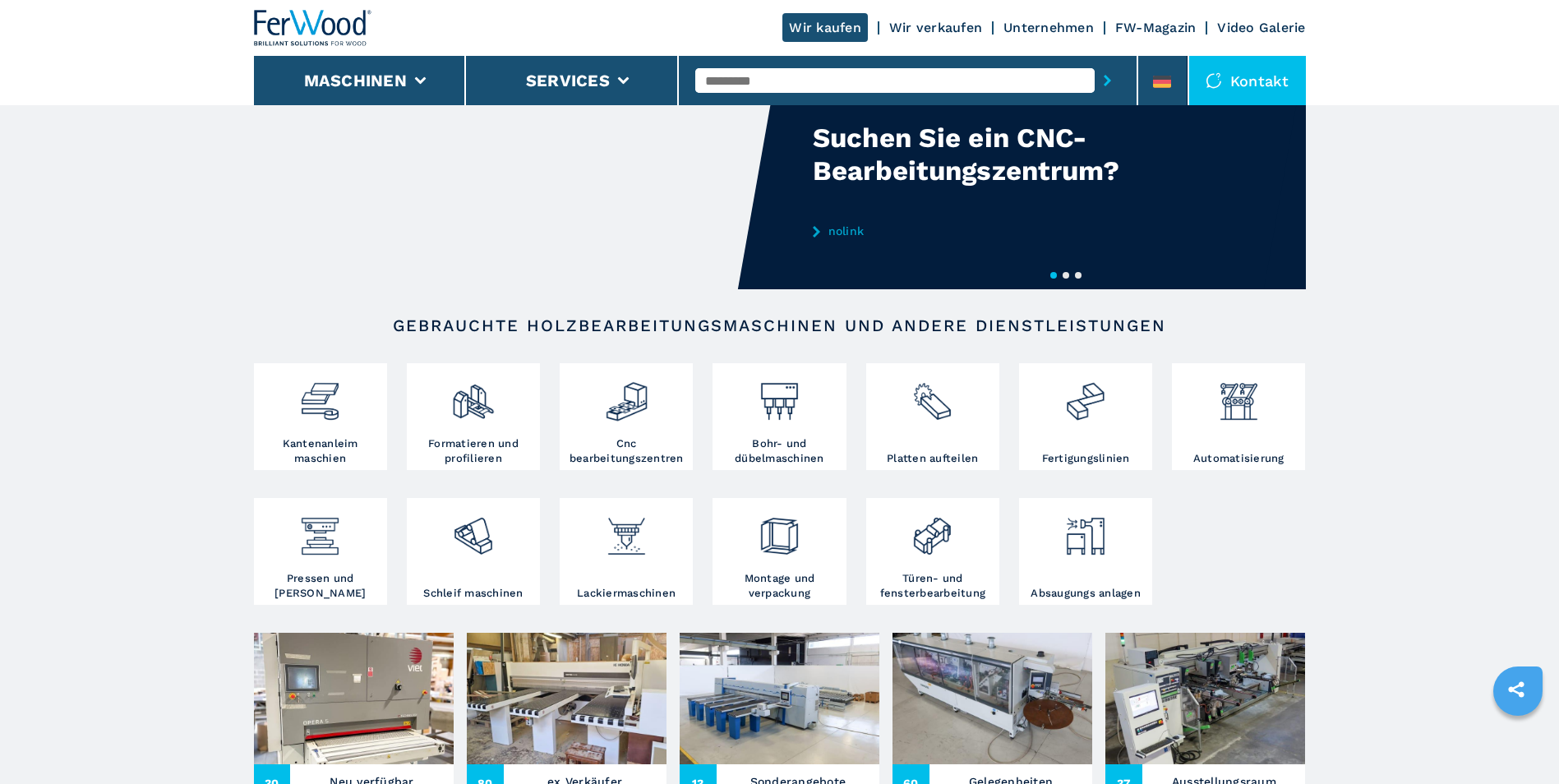
click at [784, 73] on input "text" at bounding box center [895, 80] width 399 height 24
click at [756, 85] on input "text" at bounding box center [895, 80] width 399 height 24
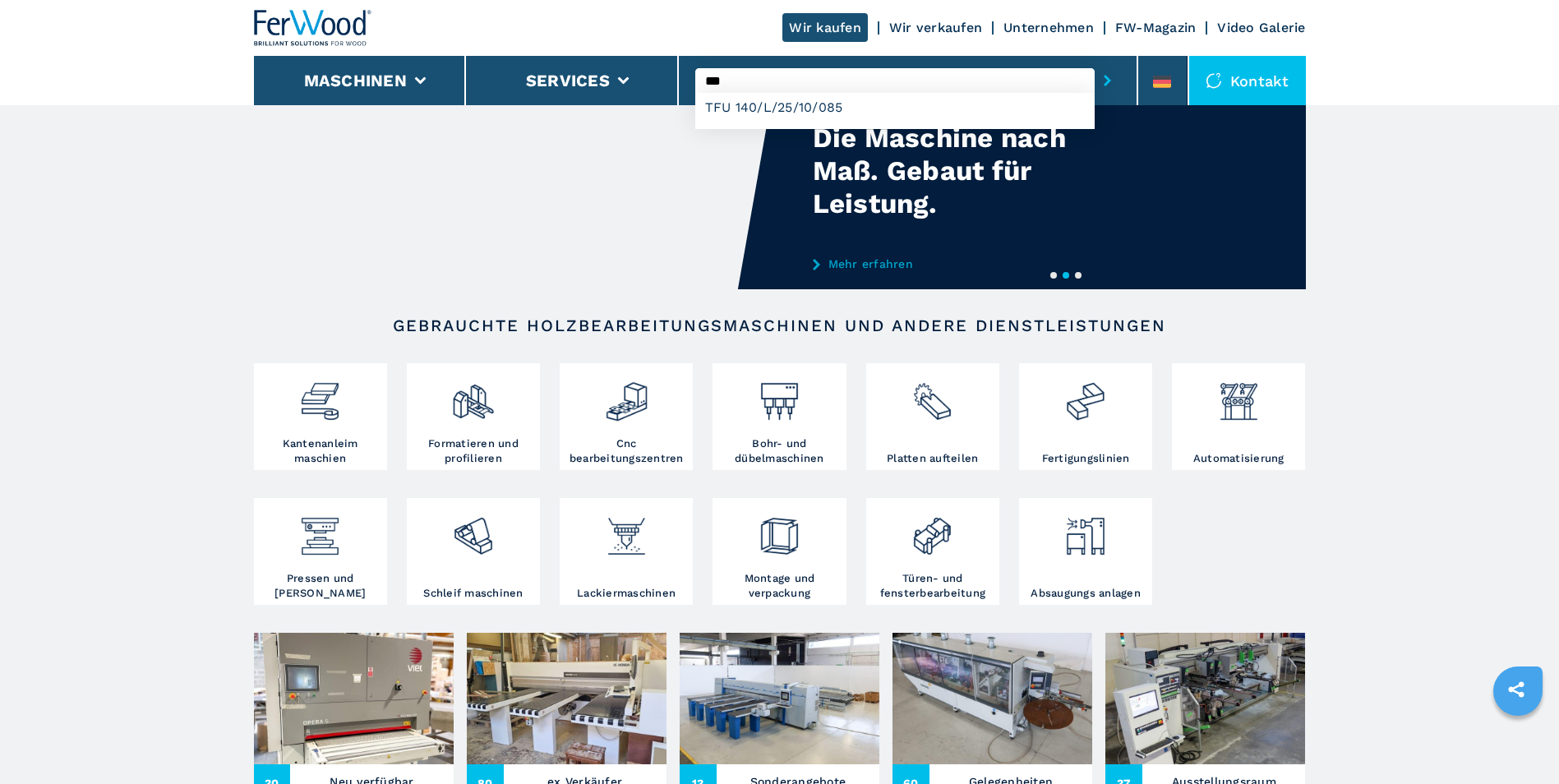
type input "***"
click at [1095, 61] on button "submit-button" at bounding box center [1108, 80] width 25 height 38
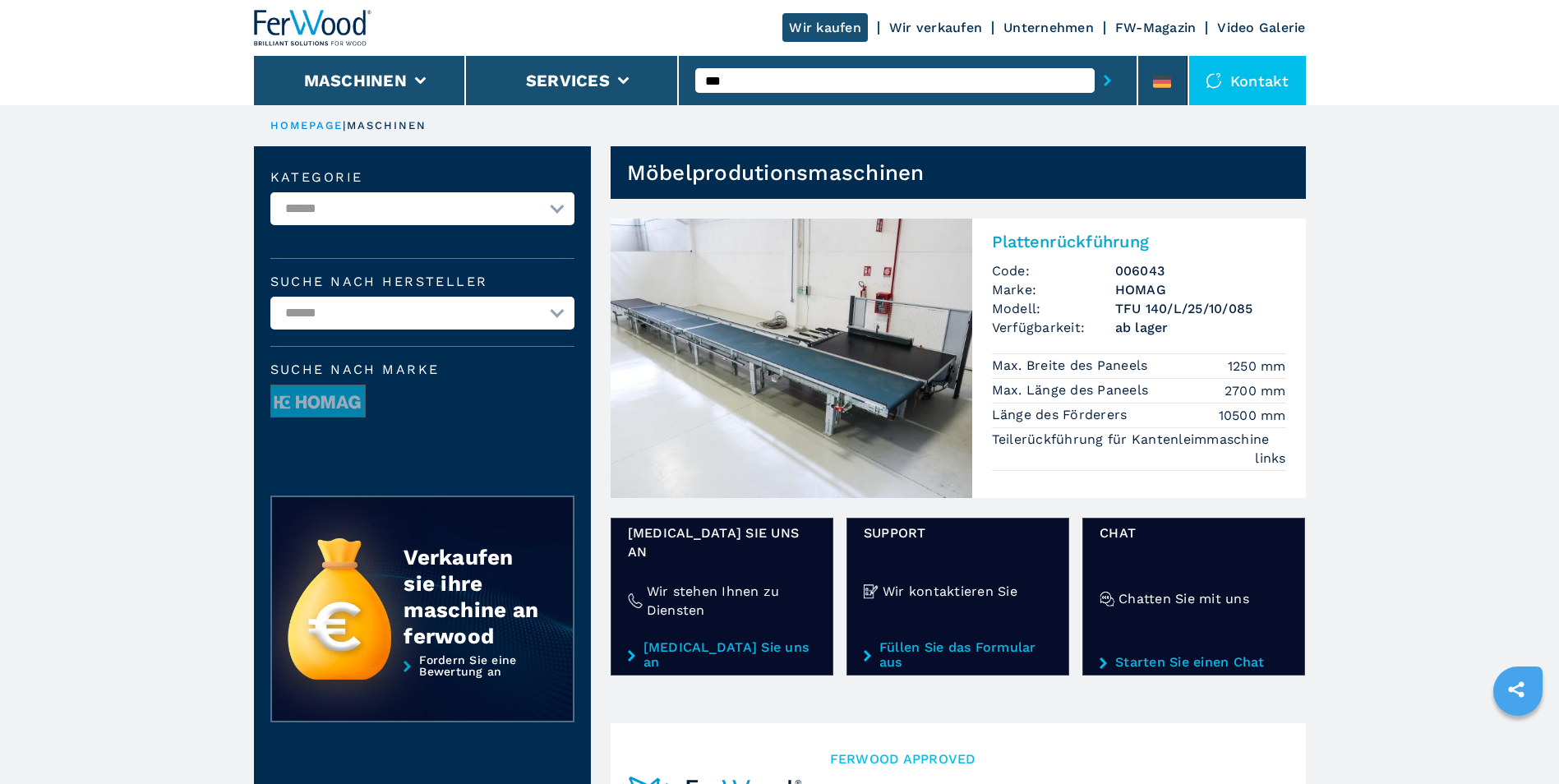
click at [1065, 236] on h2 "Plattenrückführung" at bounding box center [1139, 242] width 295 height 20
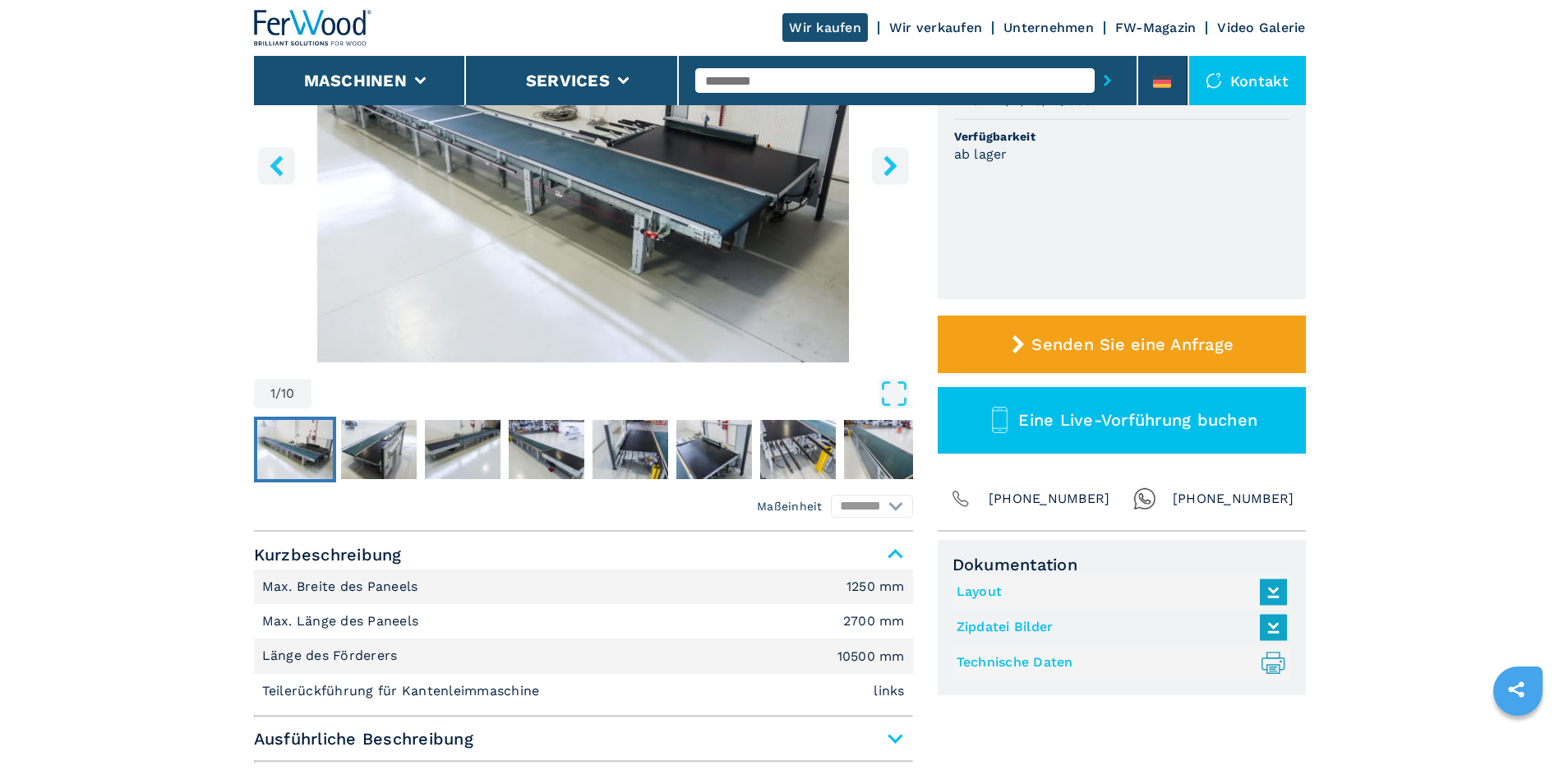
scroll to position [329, 0]
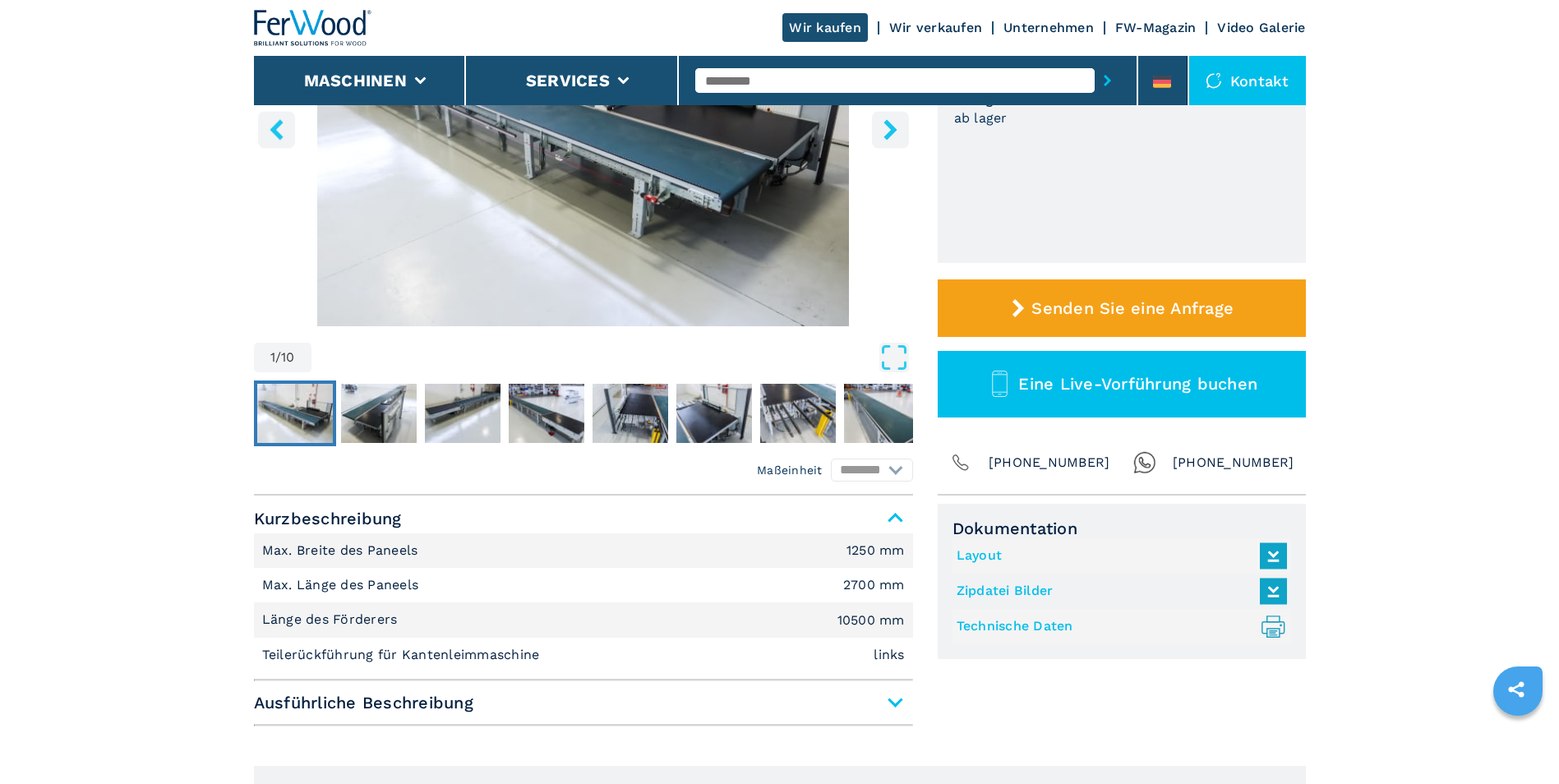
click at [1017, 627] on link "Technische Daten .prefix__st0{stroke-linecap:round;stroke-linejoin:round}.prefi…" at bounding box center [1118, 626] width 323 height 27
